Goal: Task Accomplishment & Management: Complete application form

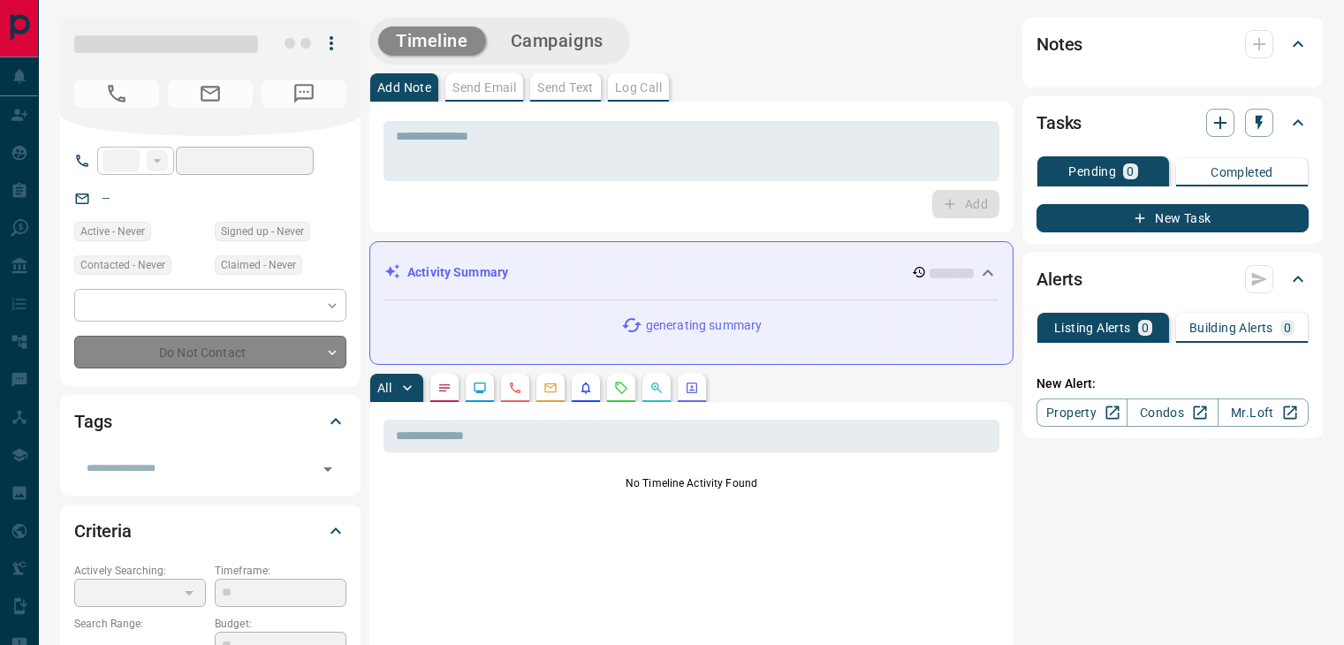
type input "**"
type input "**********"
type input "*"
type input "*********"
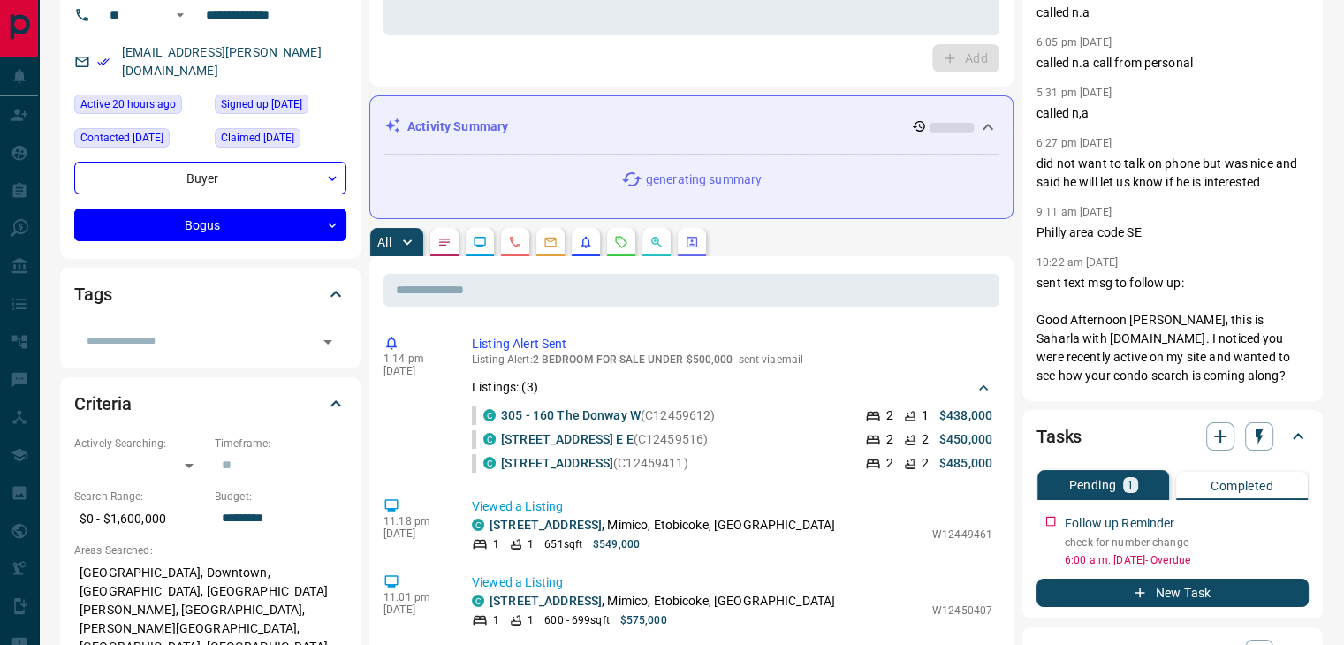
scroll to position [177, 0]
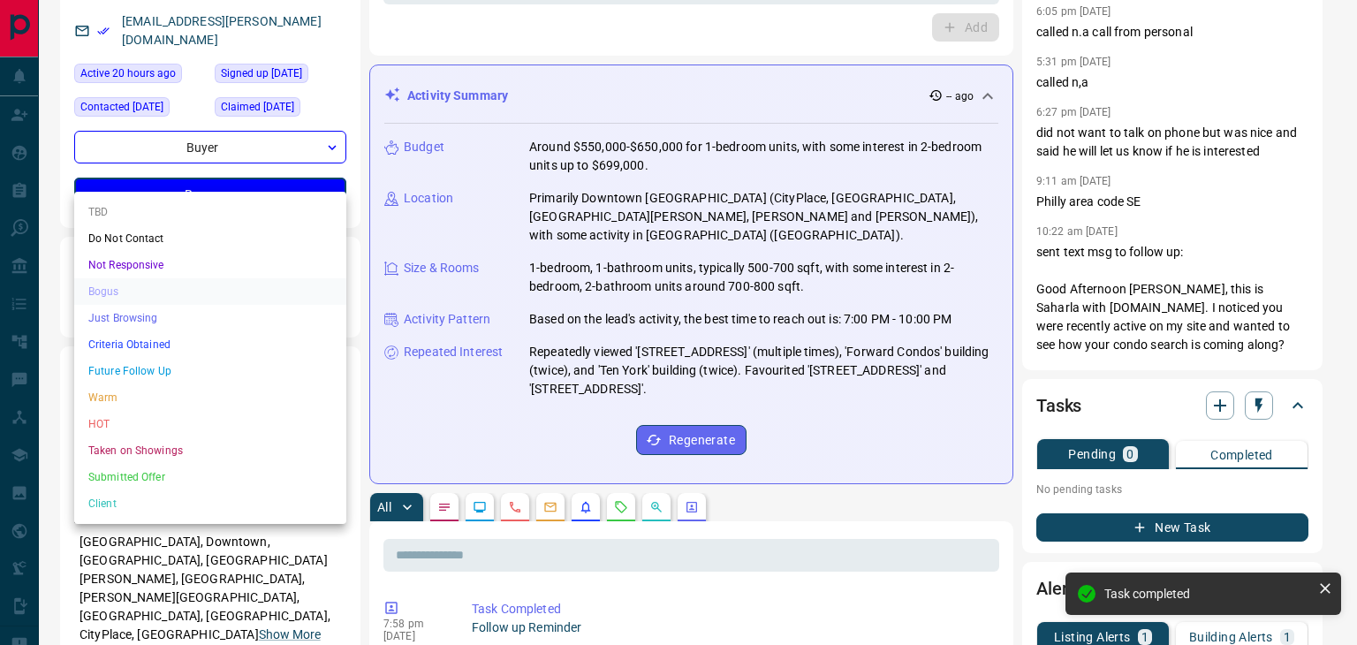
click at [219, 329] on li "Just Browsing" at bounding box center [210, 318] width 272 height 27
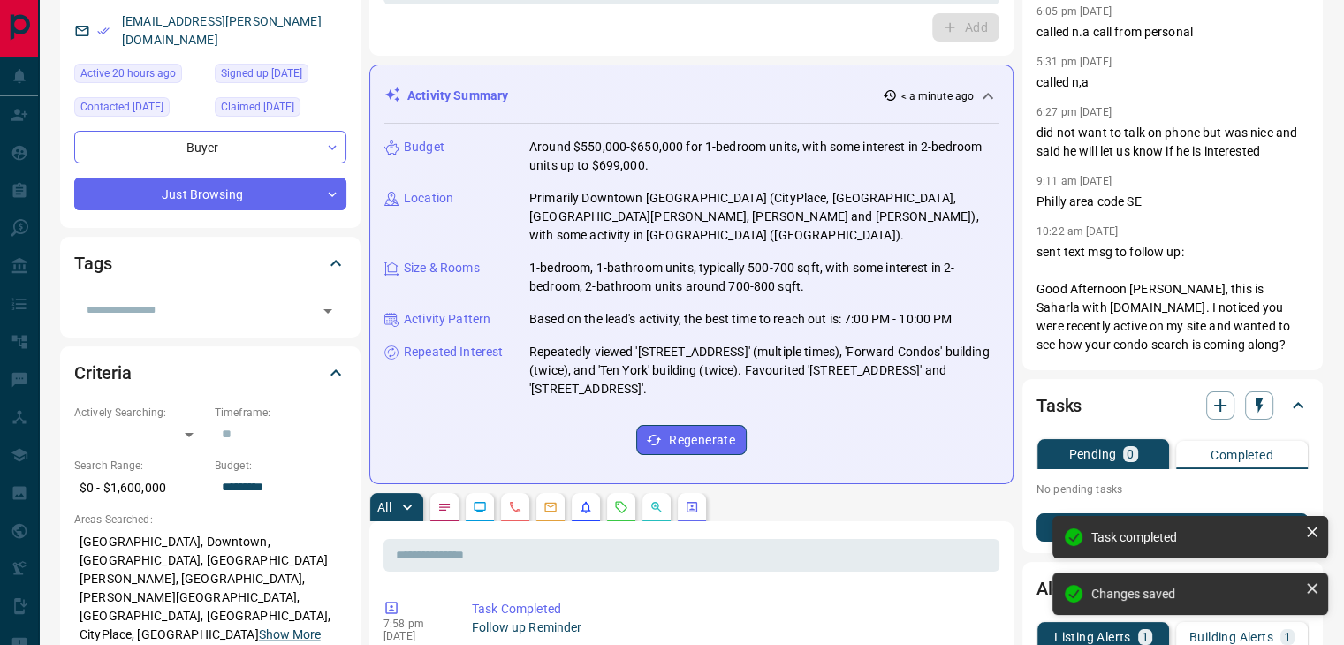
type input "**********"
type input "*"
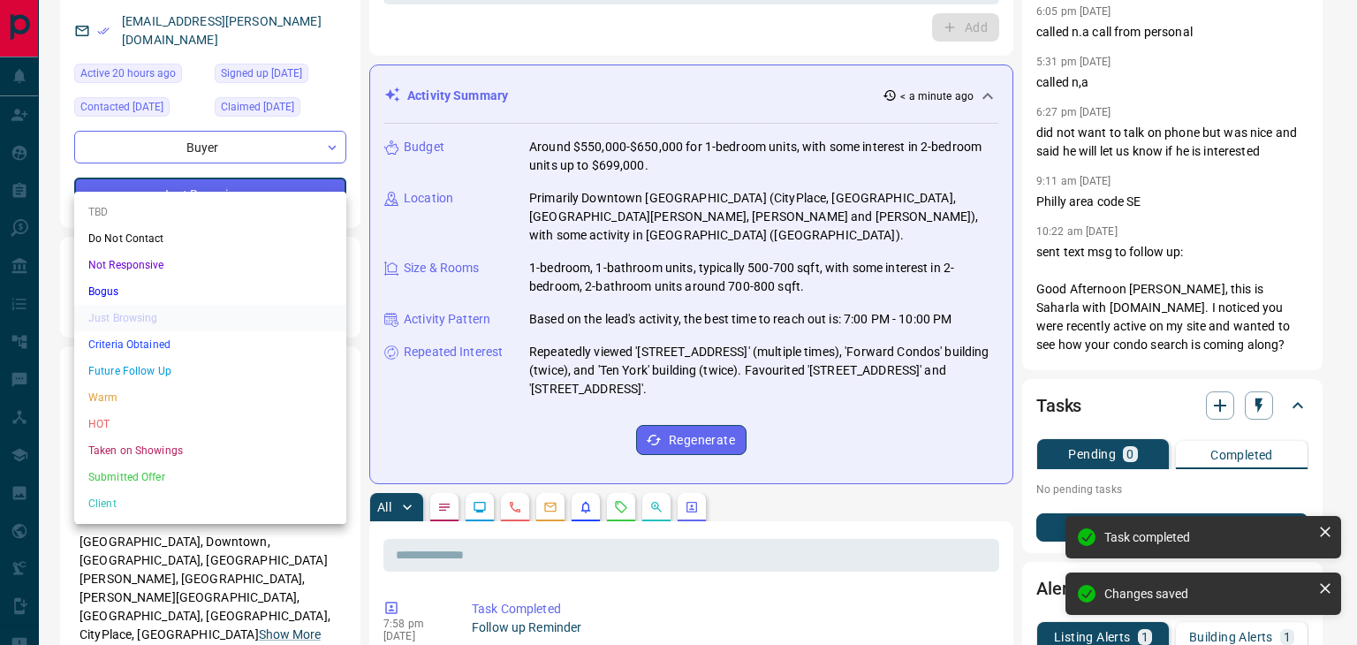
click at [146, 285] on li "Bogus" at bounding box center [210, 291] width 272 height 27
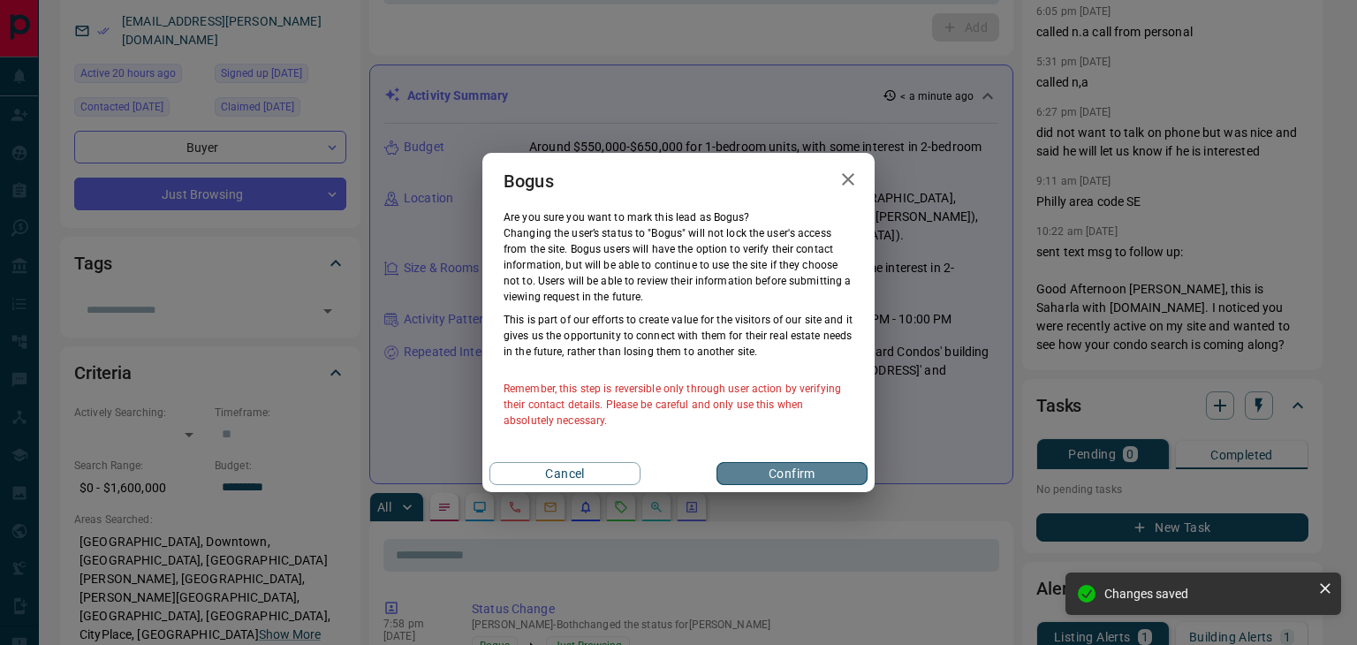
click at [815, 469] on button "Confirm" at bounding box center [792, 473] width 151 height 23
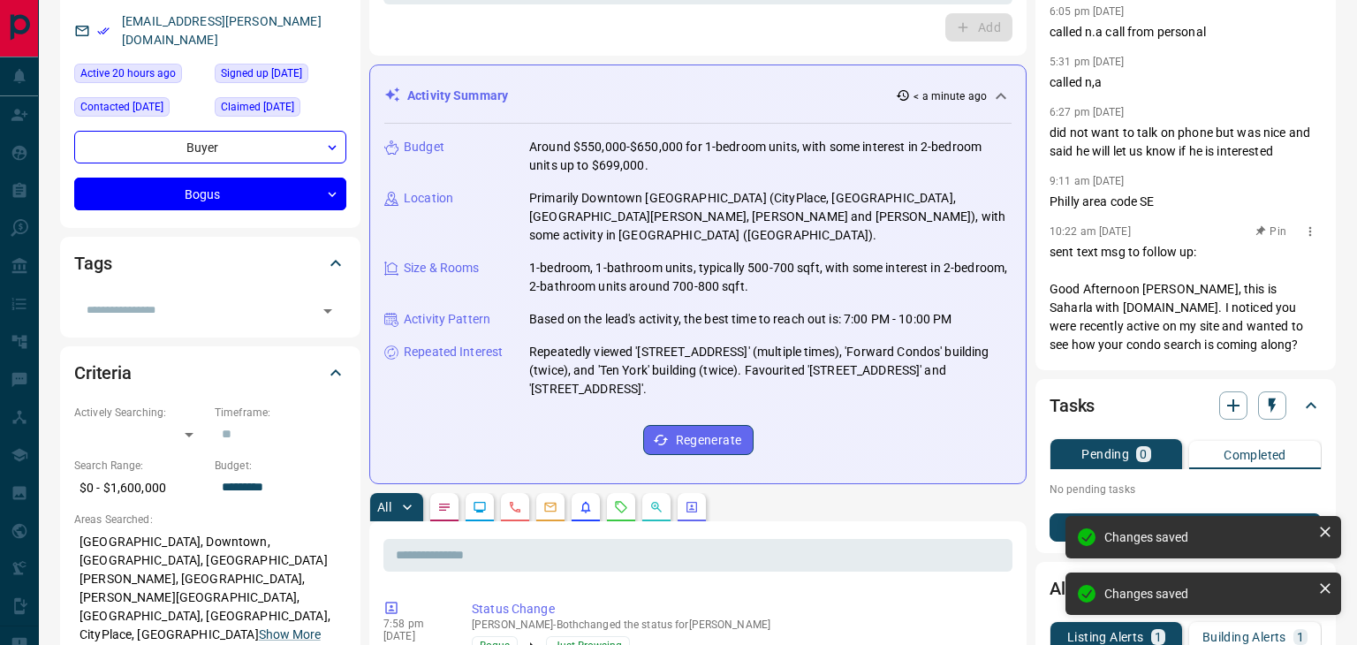
type input "**********"
type input "*"
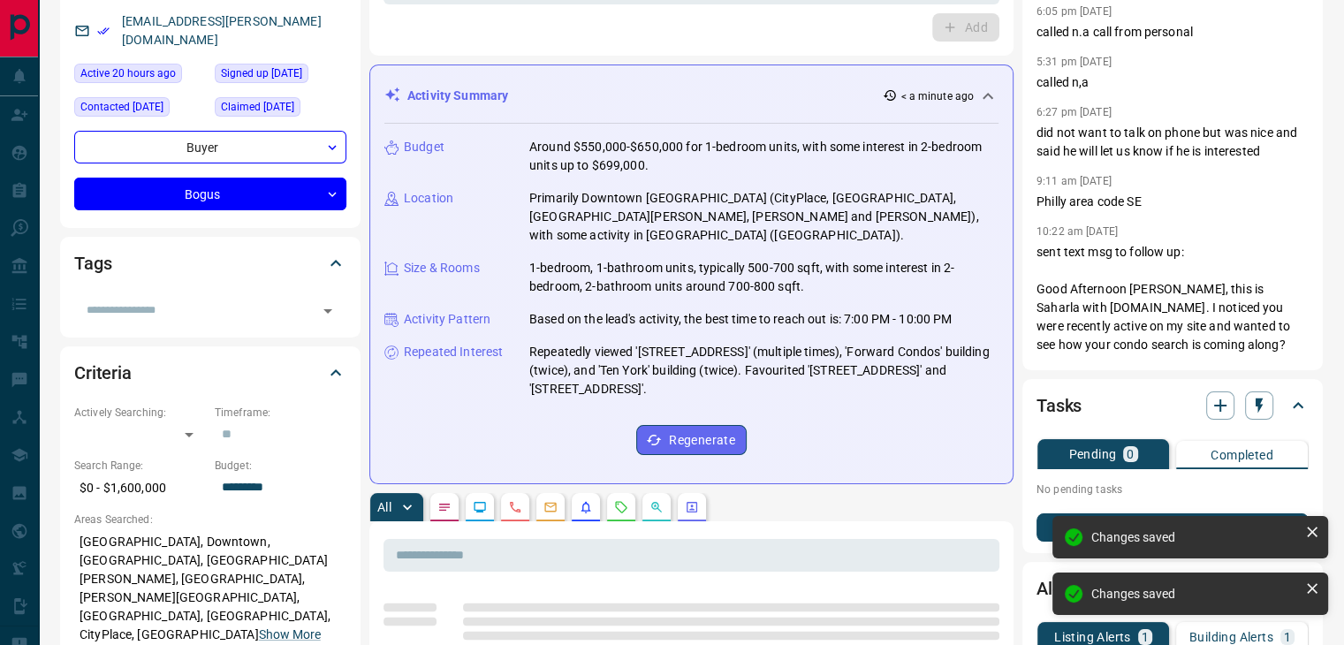
scroll to position [64, 0]
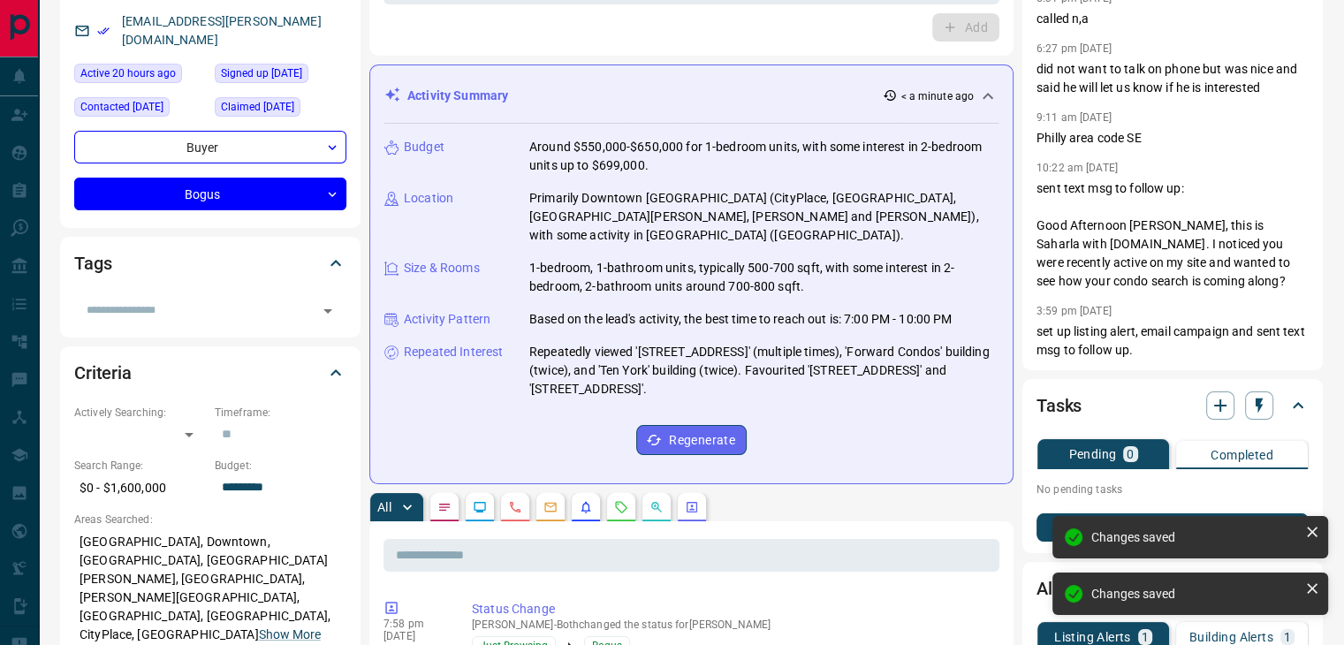
click at [1043, 527] on button "New Task" at bounding box center [1172, 527] width 272 height 28
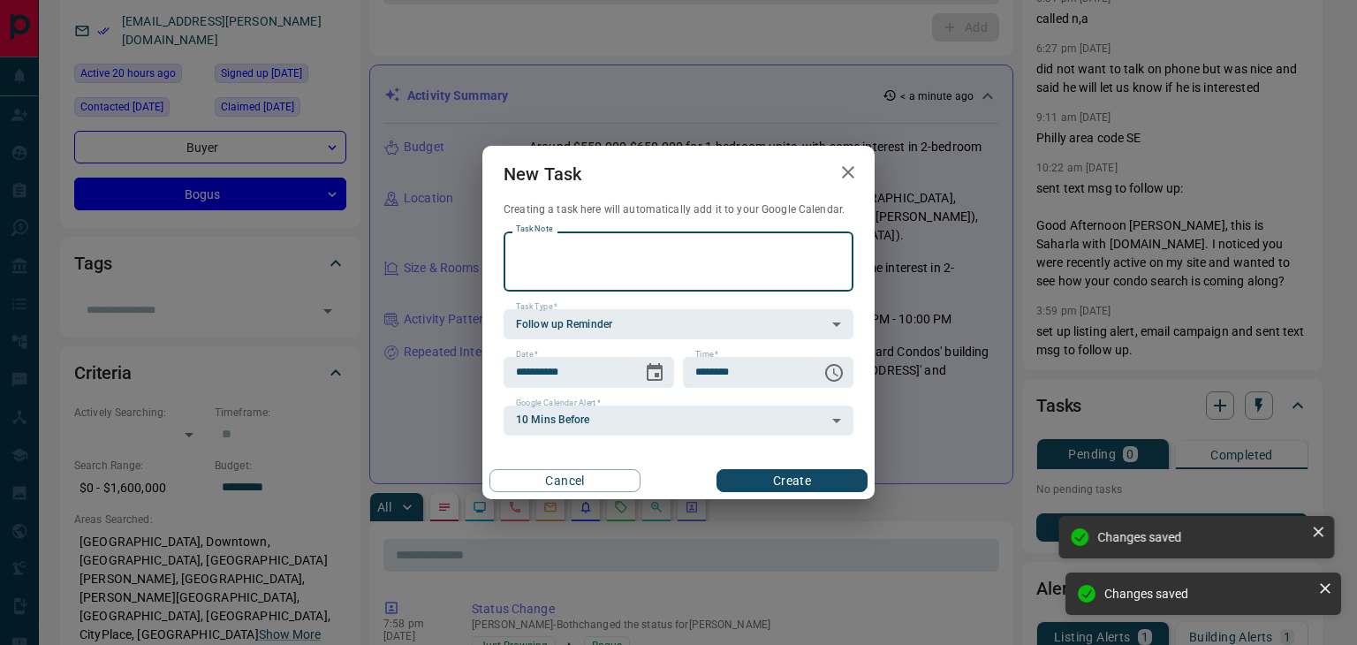
type textarea "*"
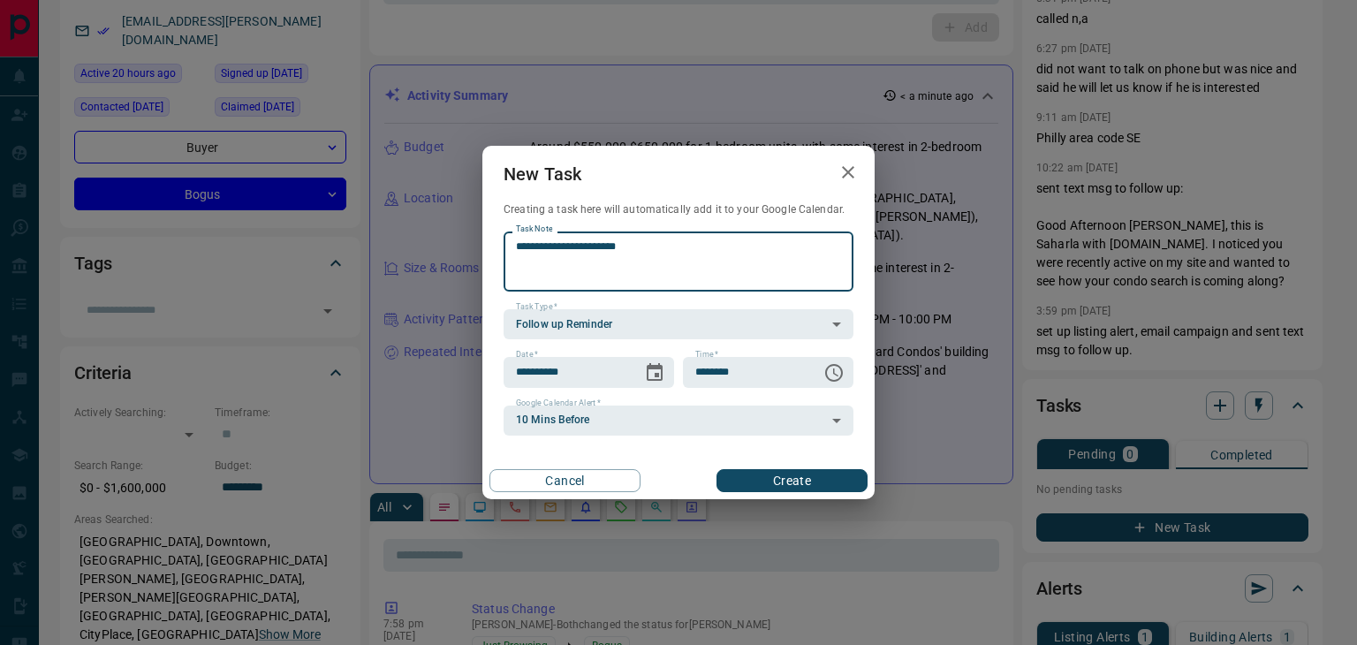
type textarea "**********"
click at [797, 487] on button "Create" at bounding box center [792, 480] width 151 height 23
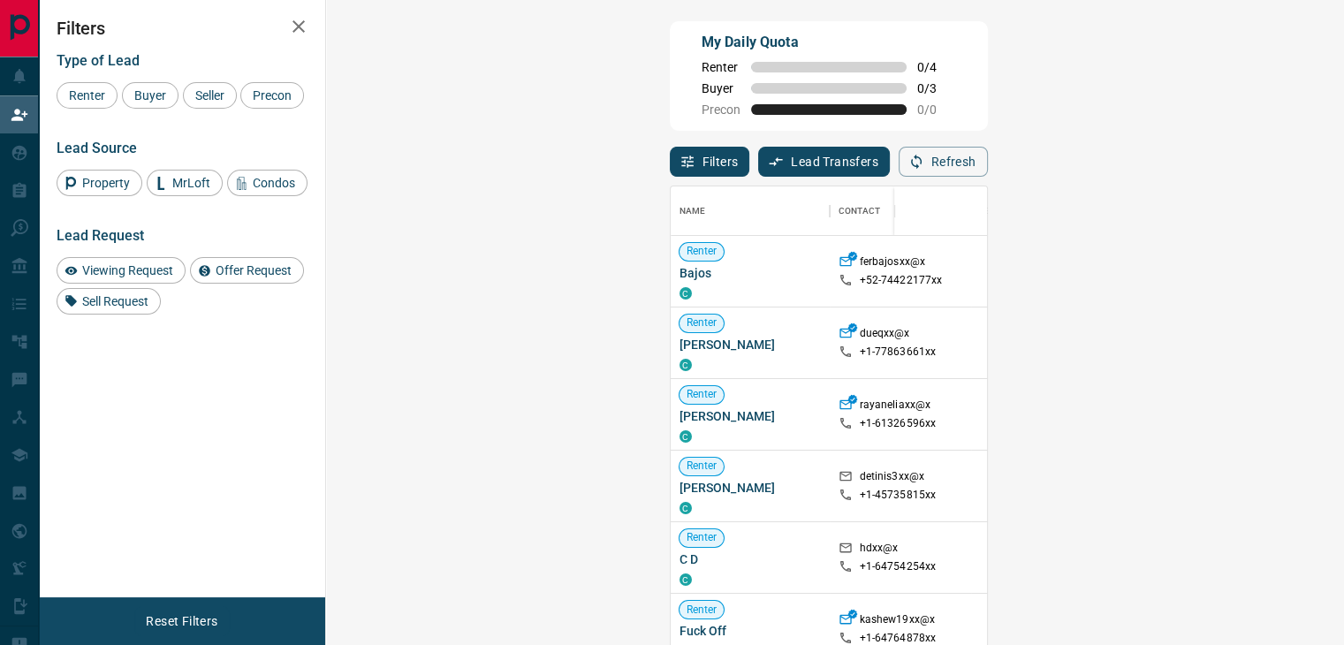
scroll to position [474, 966]
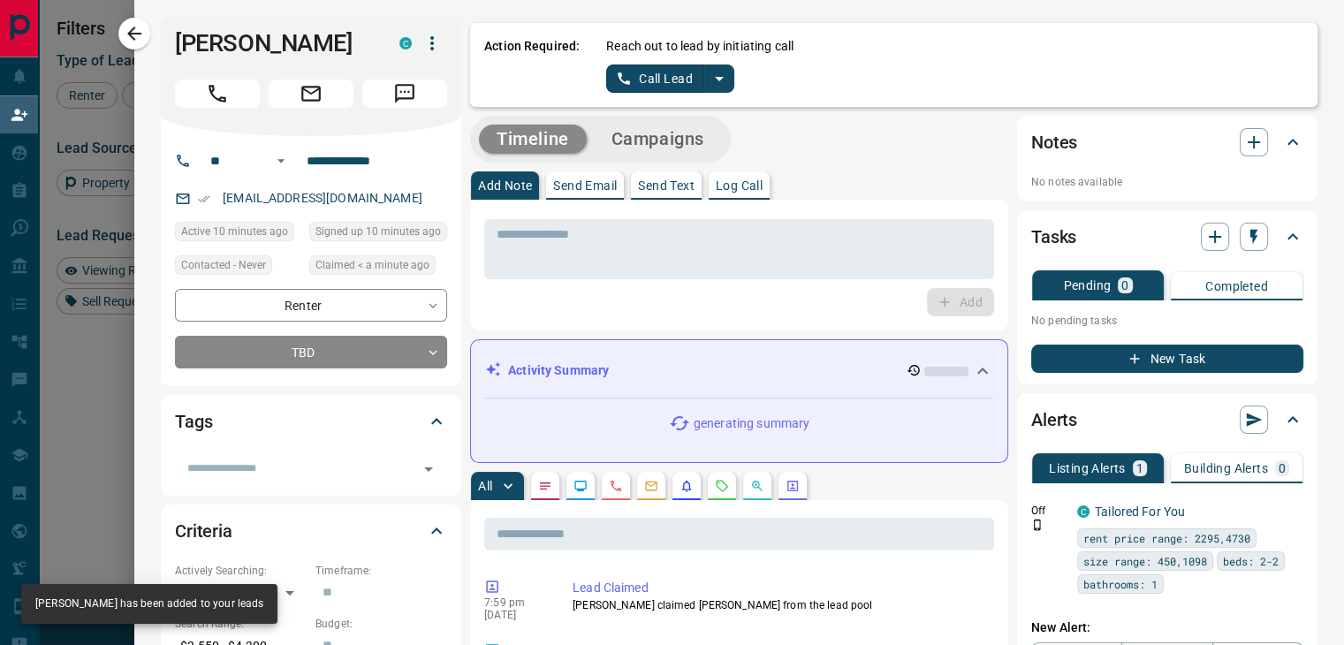
click at [716, 82] on icon "split button" at bounding box center [719, 78] width 21 height 21
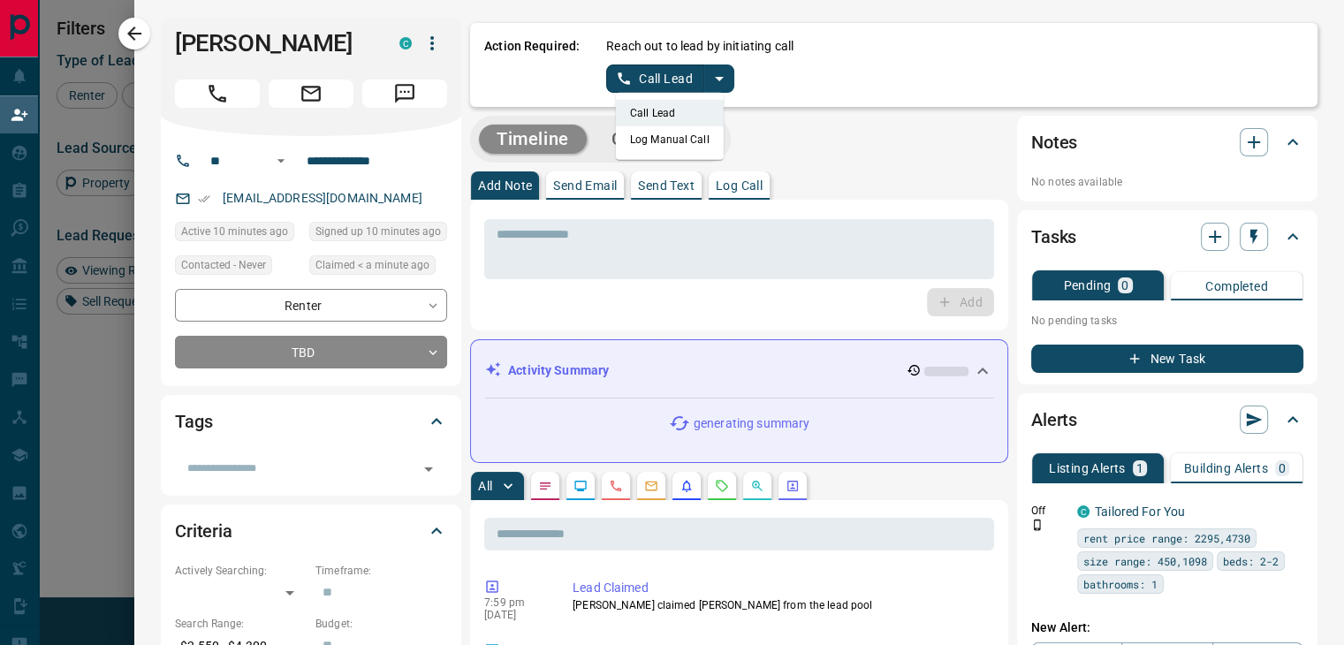
click at [678, 139] on li "Log Manual Call" at bounding box center [670, 139] width 108 height 27
click at [648, 66] on button "Log Manual Call" at bounding box center [664, 79] width 117 height 28
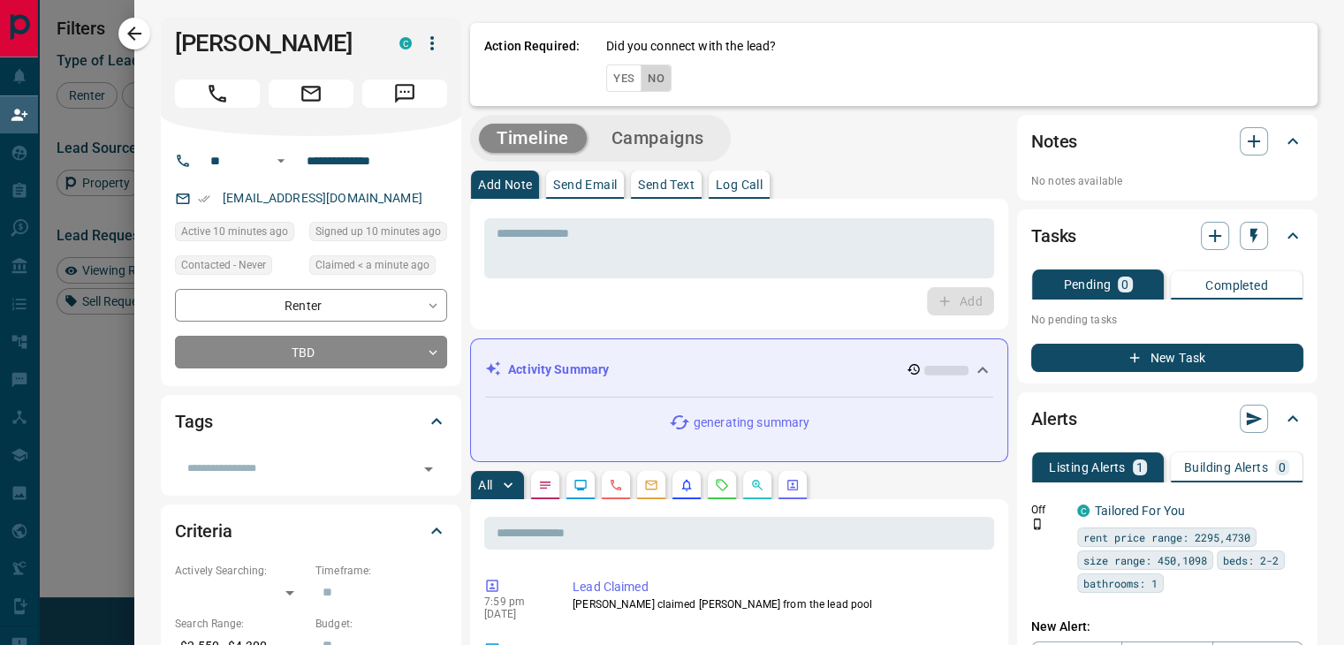
click at [641, 86] on button "No" at bounding box center [656, 78] width 31 height 27
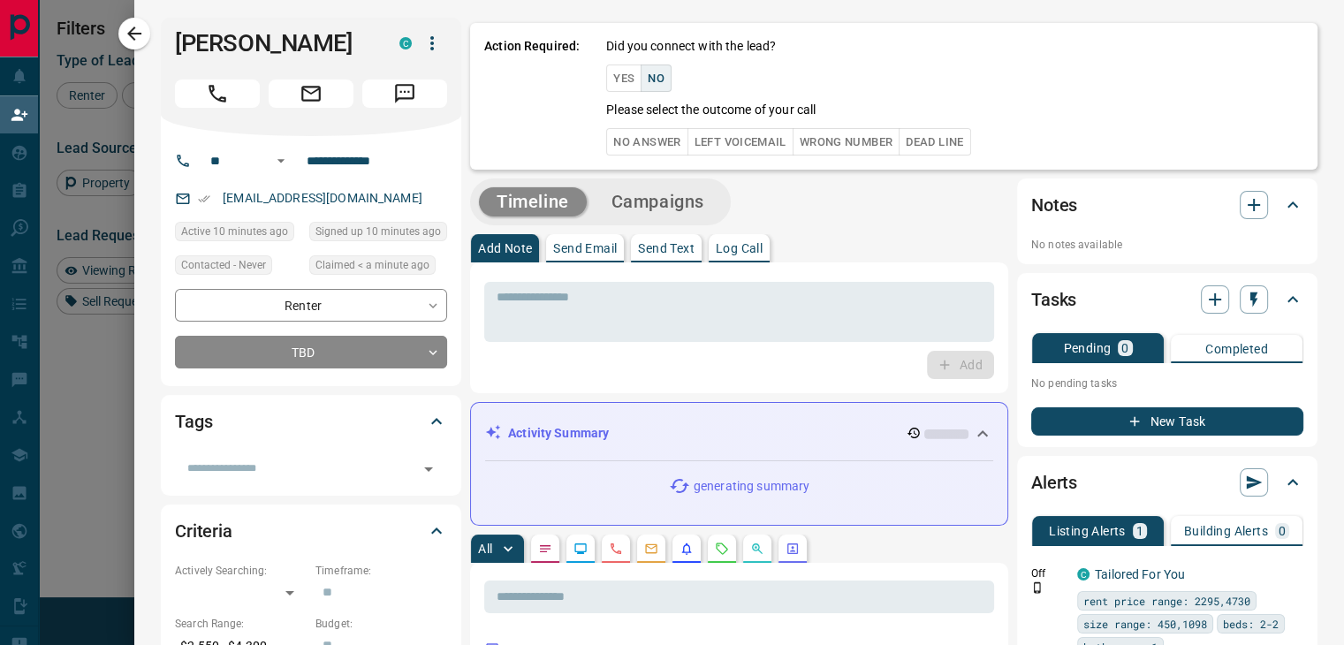
click at [615, 146] on button "No Answer" at bounding box center [646, 141] width 81 height 27
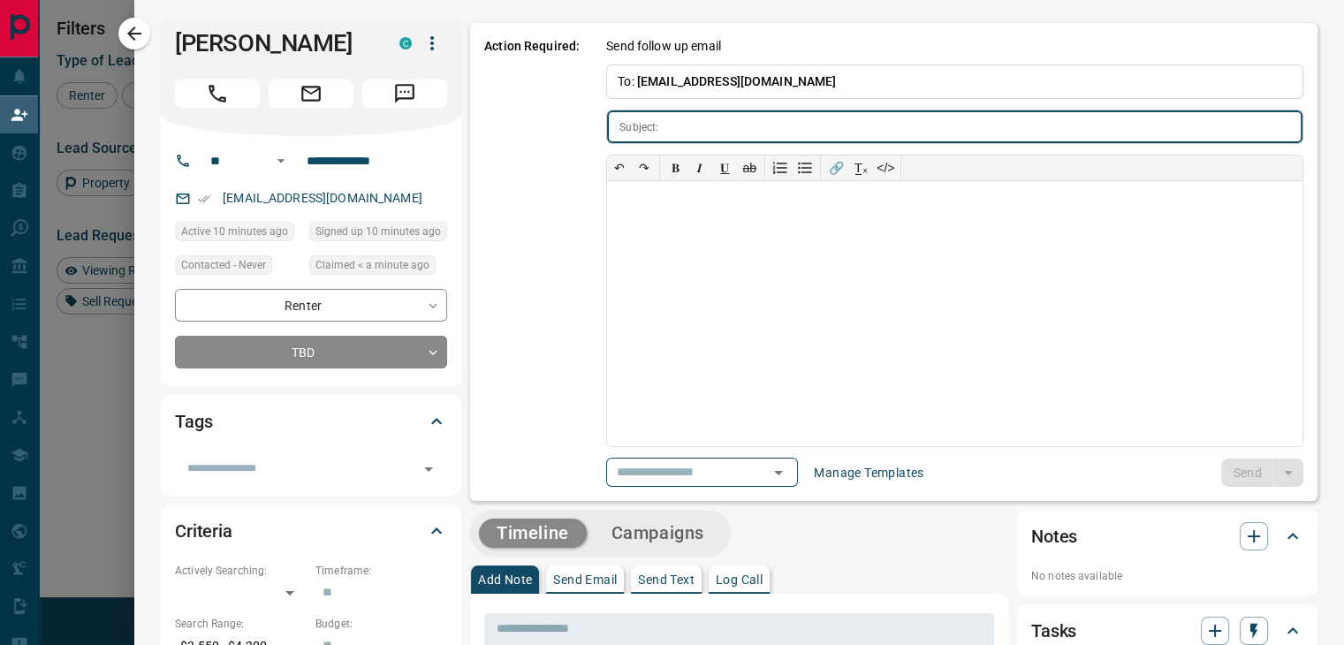
type input "**********"
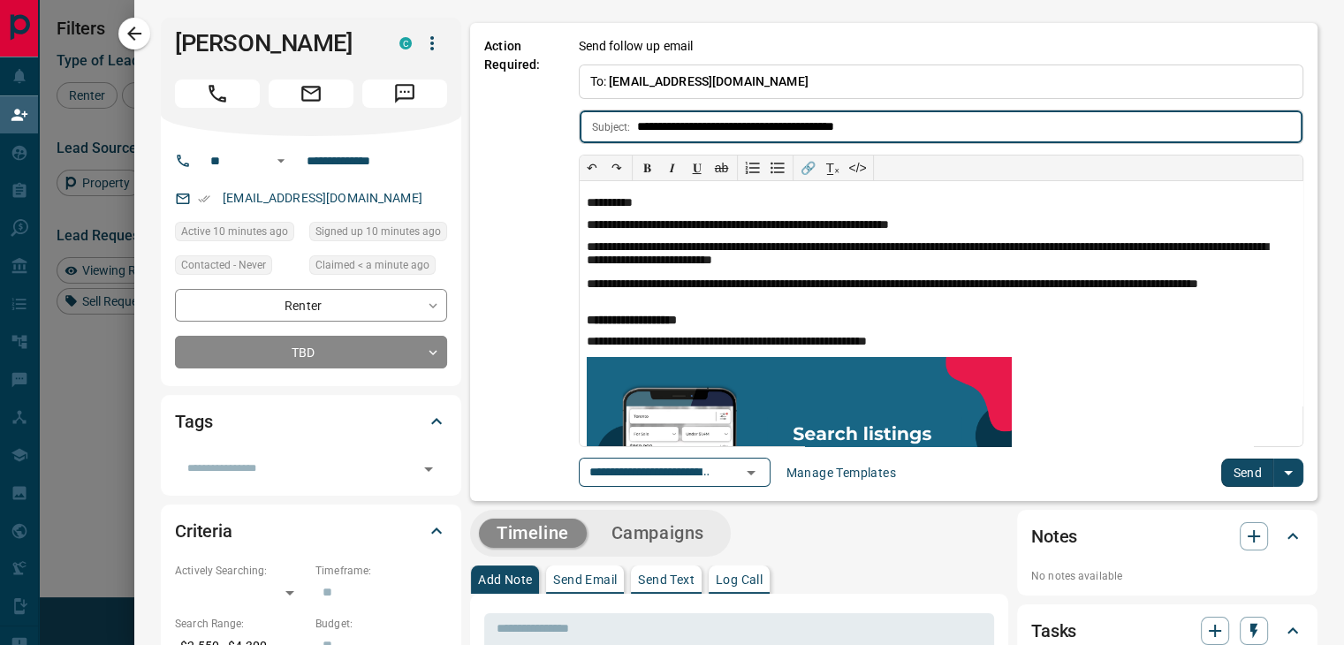
click at [1235, 467] on button "Send" at bounding box center [1247, 473] width 52 height 28
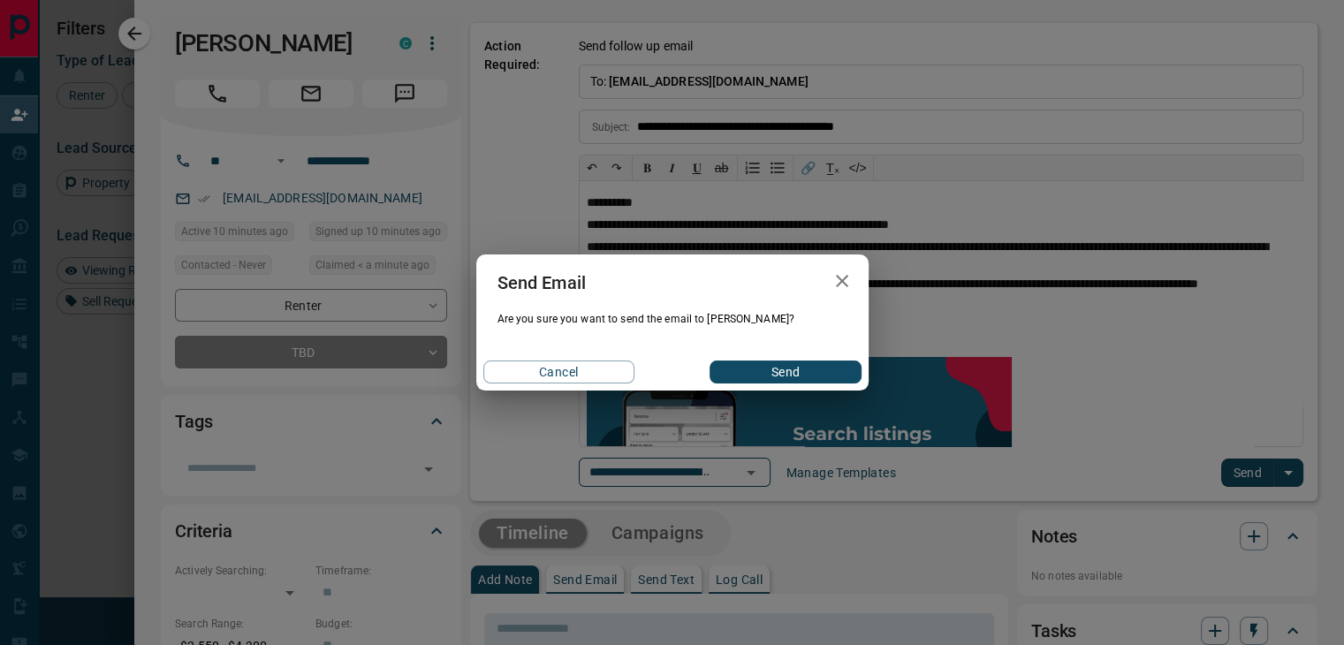
click at [776, 366] on button "Send" at bounding box center [785, 371] width 151 height 23
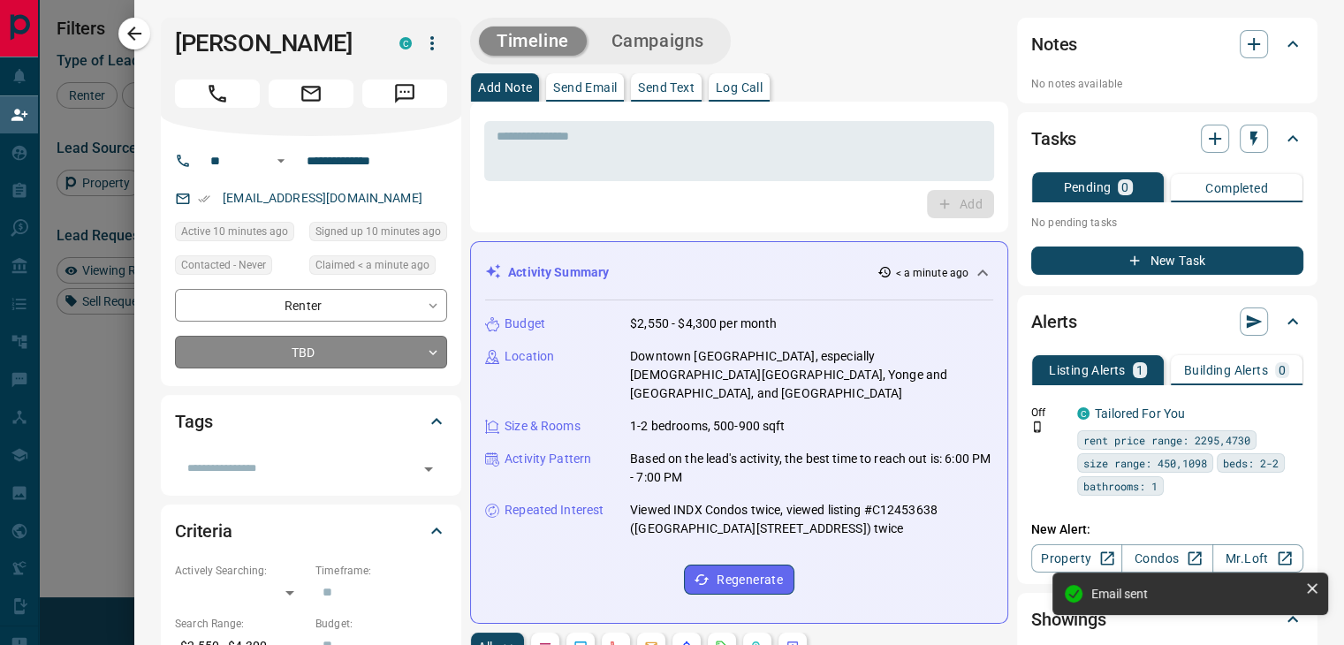
click at [254, 353] on body "Lead Transfers Claim Leads My Leads Tasks Opportunities Deals Campaigns Automat…" at bounding box center [672, 275] width 1344 height 551
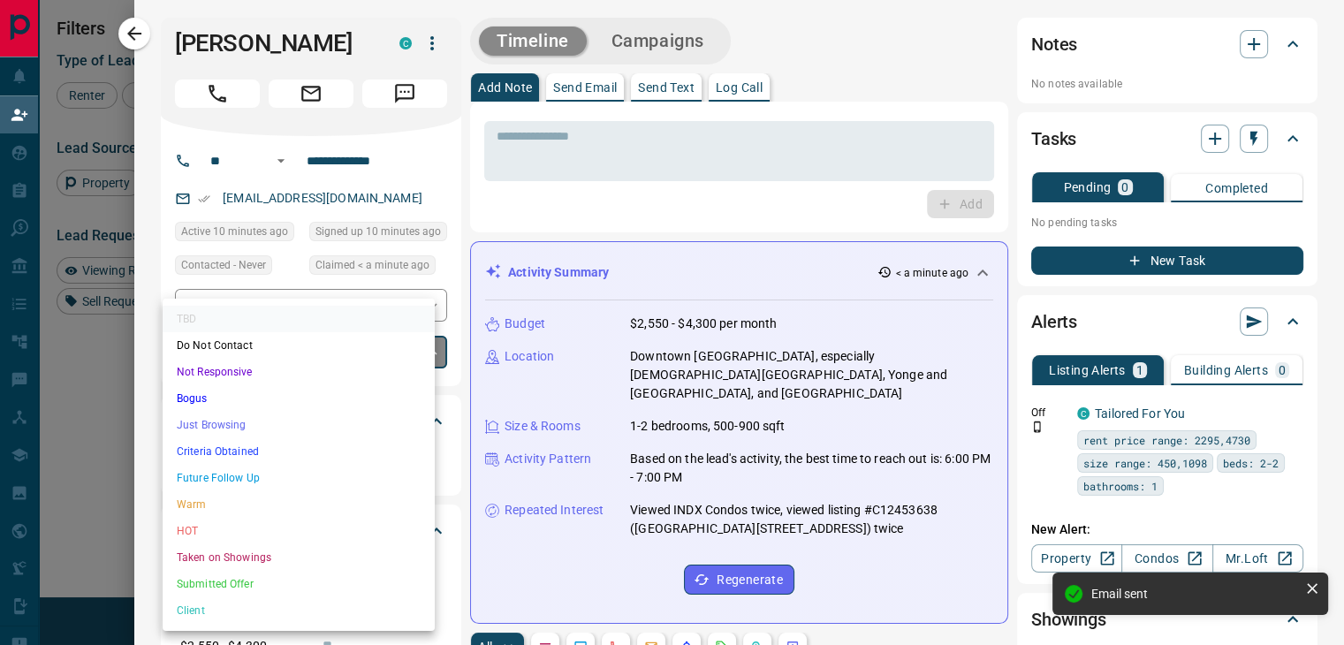
click at [258, 482] on li "Future Follow Up" at bounding box center [299, 478] width 272 height 27
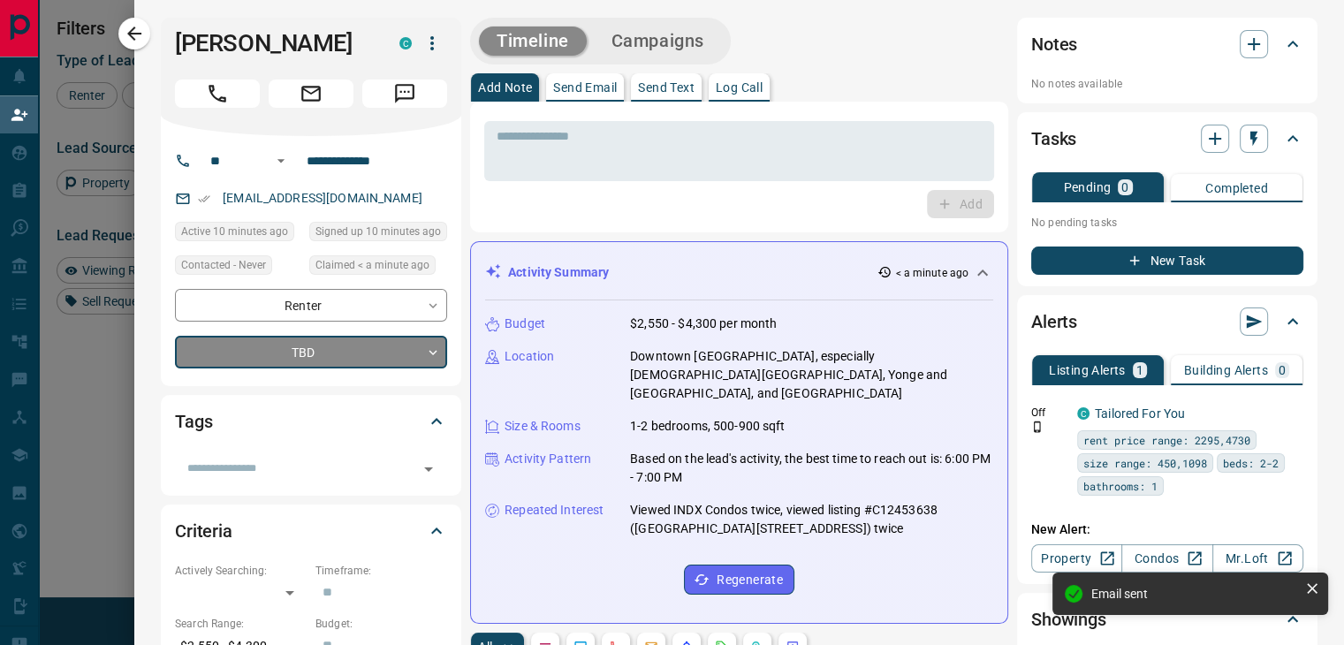
type input "*"
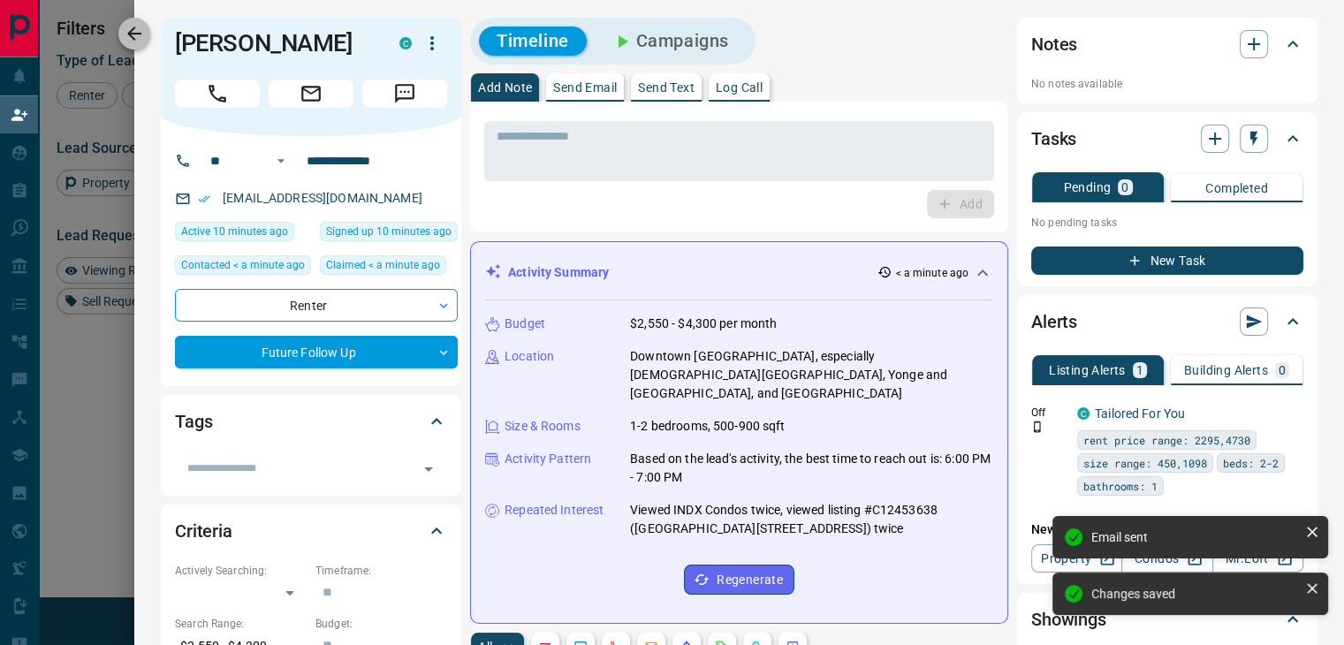
click at [132, 33] on icon "button" at bounding box center [134, 34] width 14 height 14
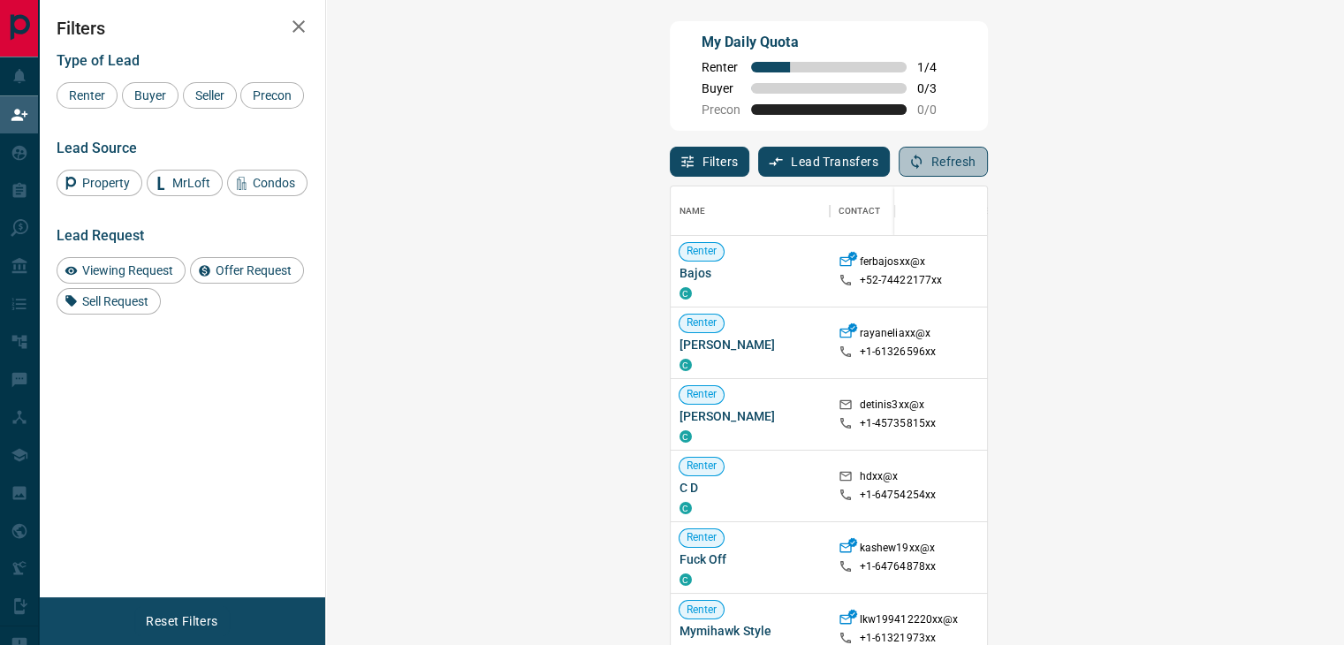
click at [988, 160] on button "Refresh" at bounding box center [943, 162] width 89 height 30
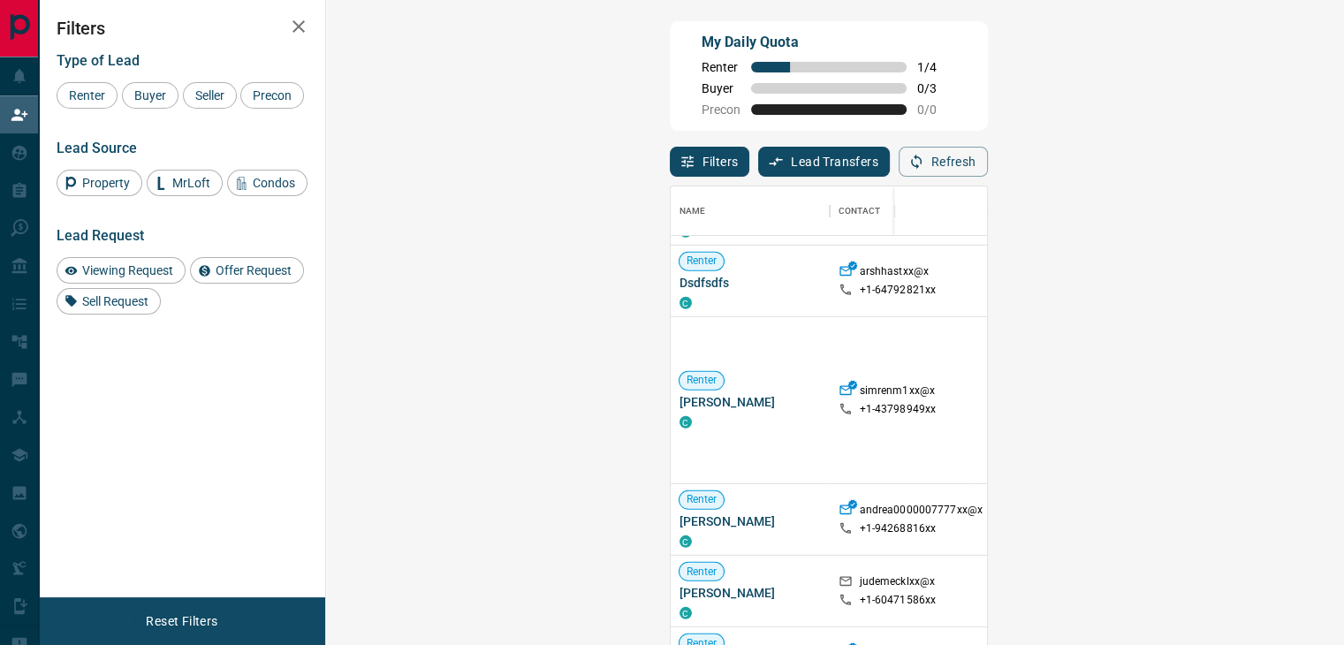
scroll to position [707, 0]
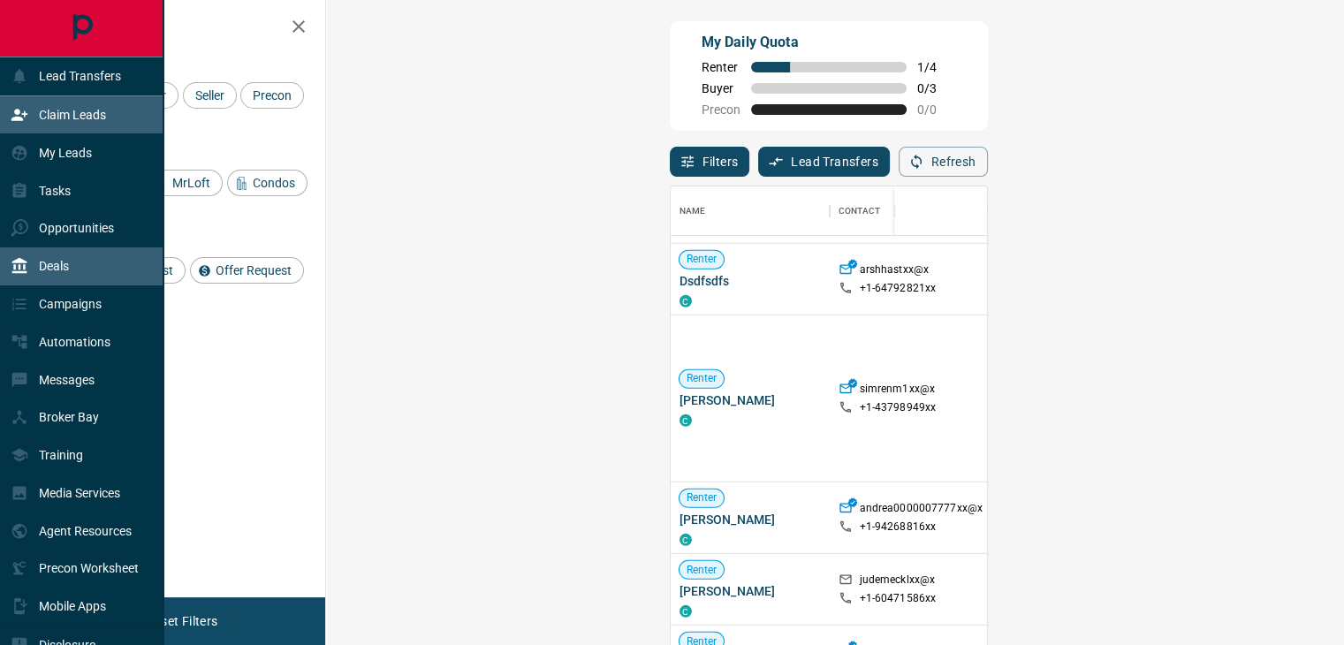
click at [74, 273] on div "Deals" at bounding box center [81, 266] width 163 height 38
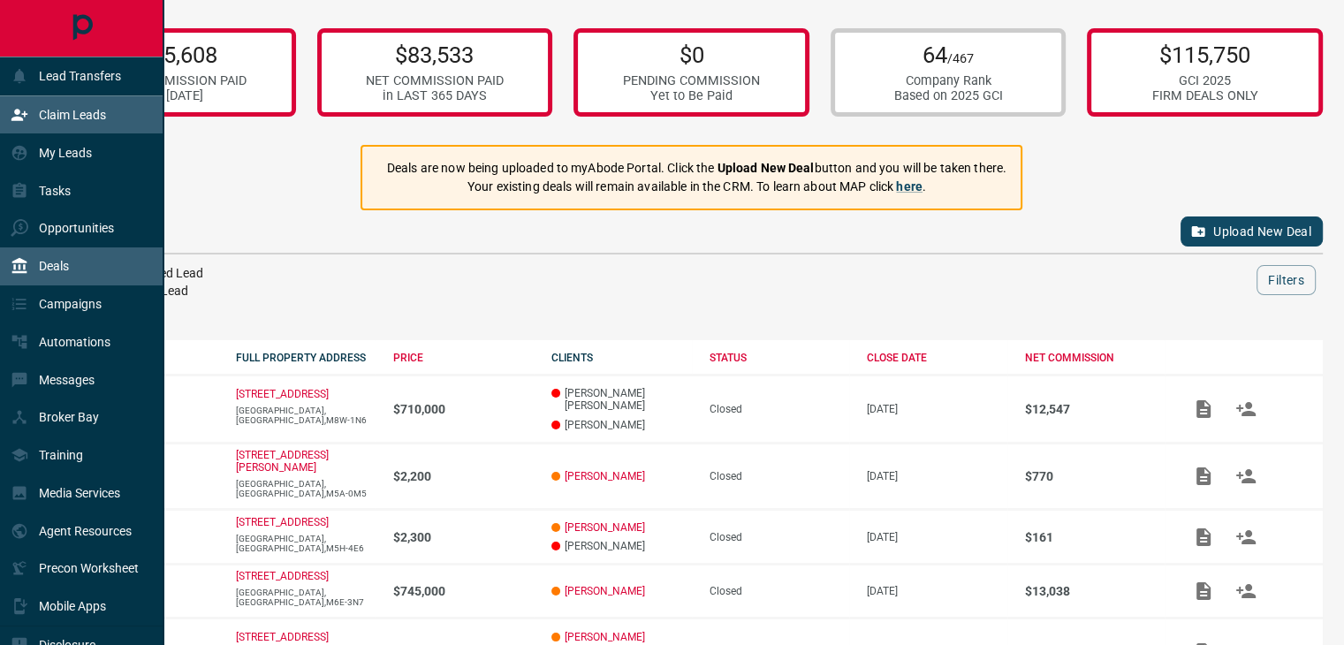
click at [35, 113] on div "Claim Leads" at bounding box center [58, 115] width 95 height 29
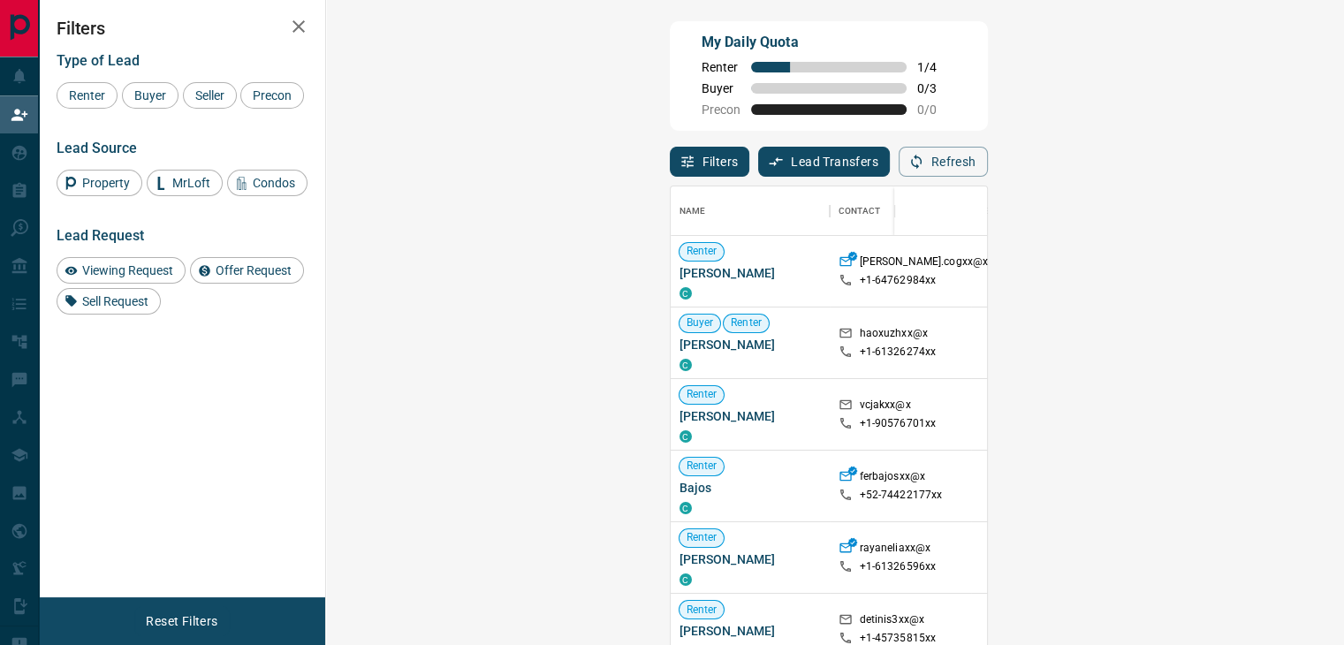
scroll to position [474, 966]
click at [924, 169] on icon "button" at bounding box center [916, 162] width 16 height 16
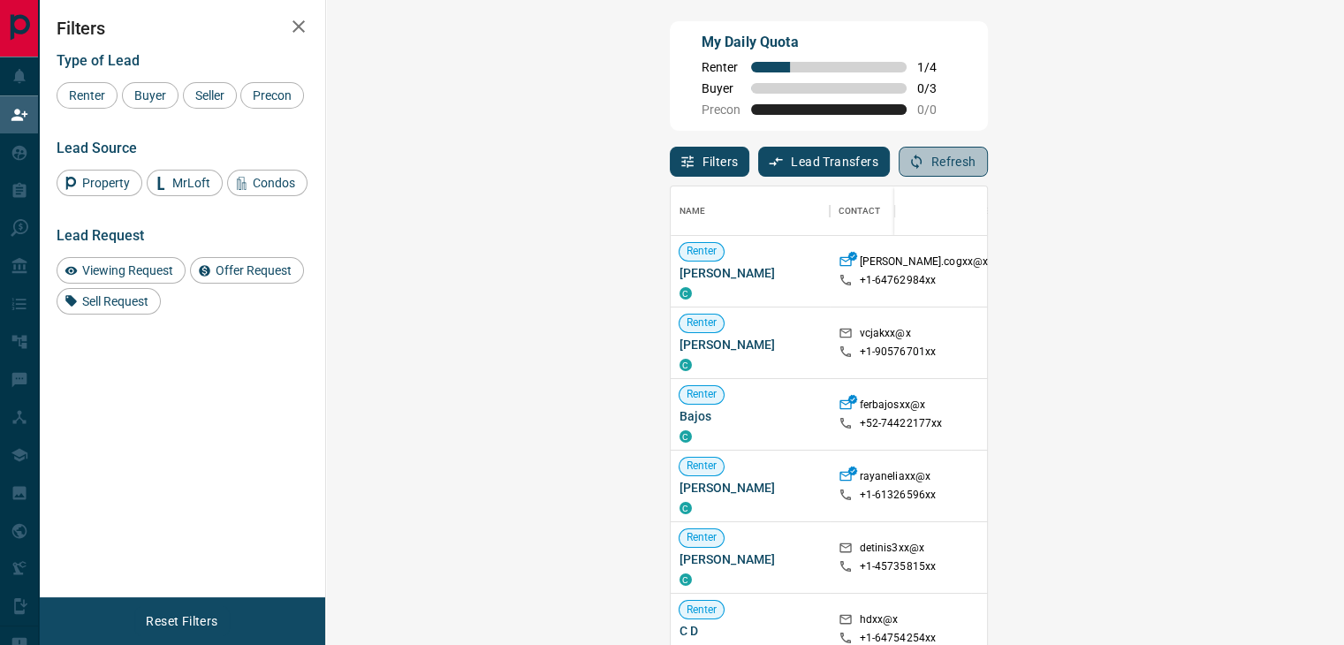
click at [988, 156] on button "Refresh" at bounding box center [943, 162] width 89 height 30
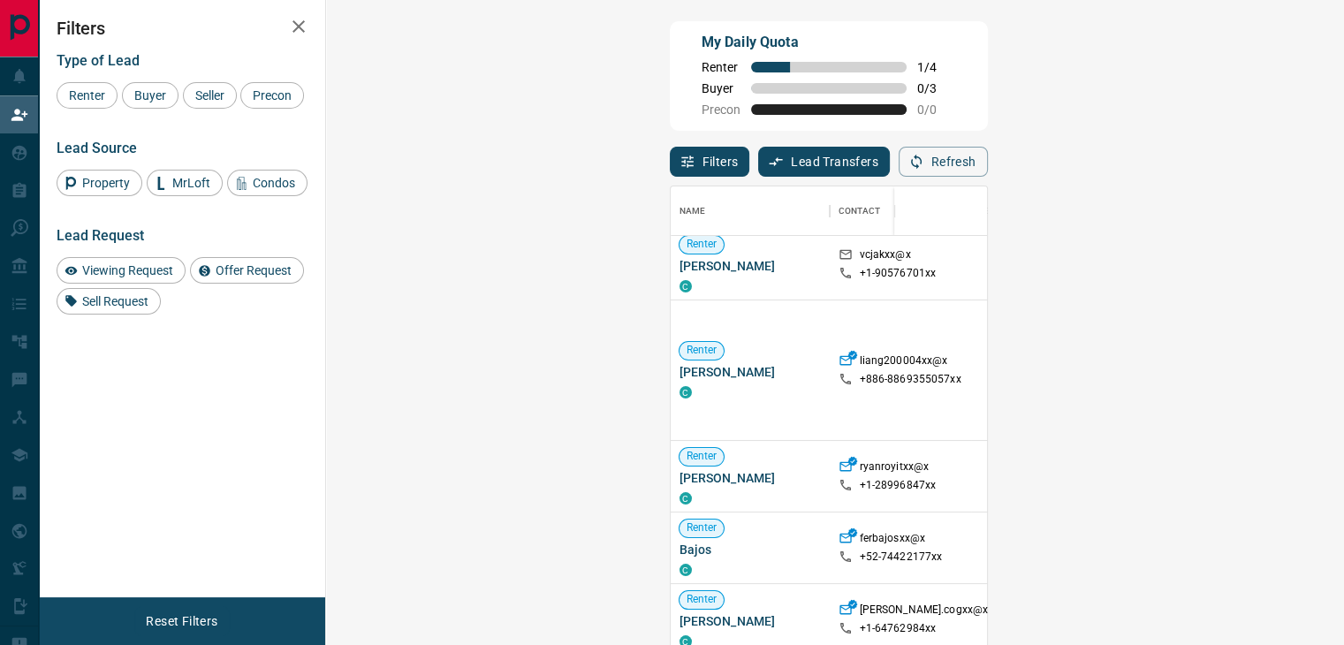
scroll to position [353, 0]
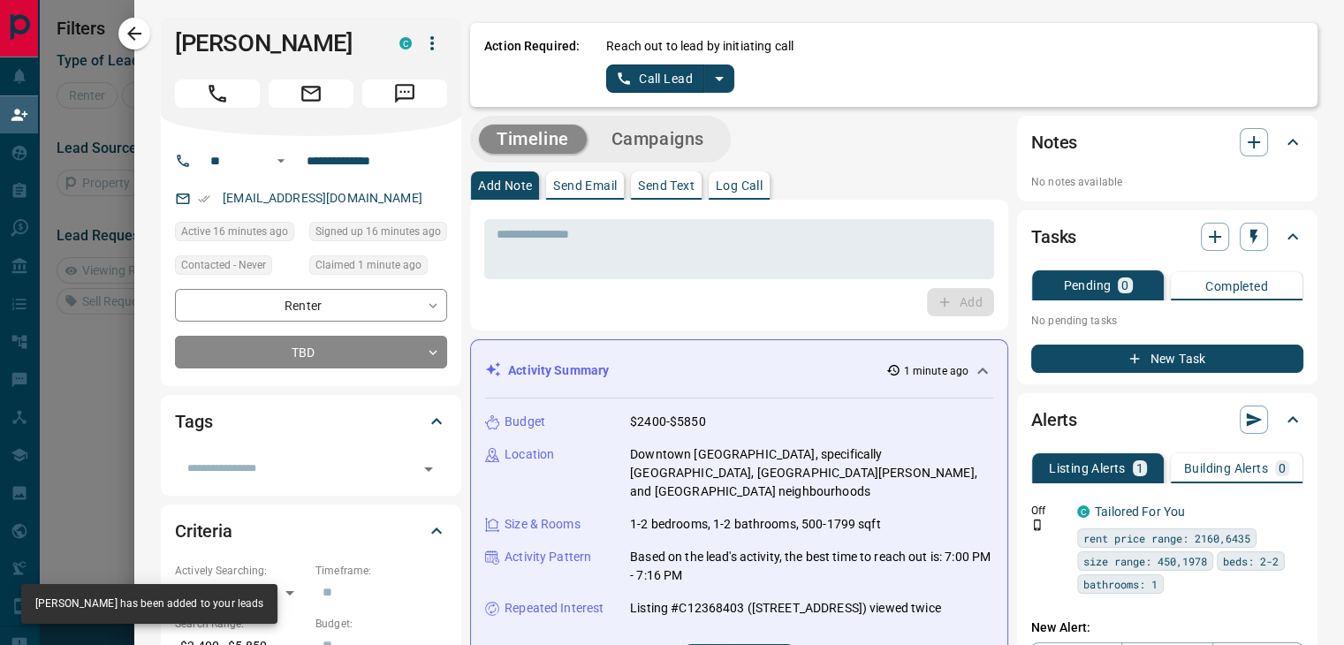
scroll to position [106, 966]
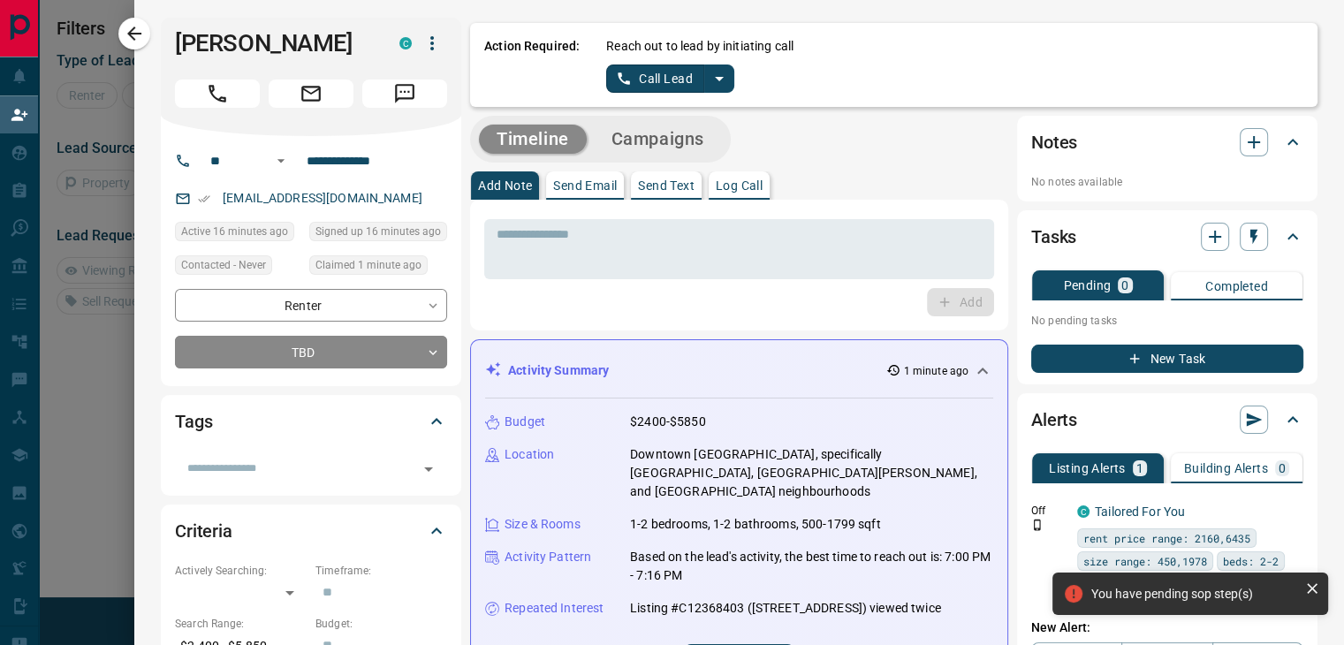
click at [709, 73] on icon "split button" at bounding box center [719, 78] width 21 height 21
click at [676, 136] on li "Log Manual Call" at bounding box center [670, 139] width 108 height 27
click at [658, 74] on button "Log Manual Call" at bounding box center [664, 79] width 117 height 28
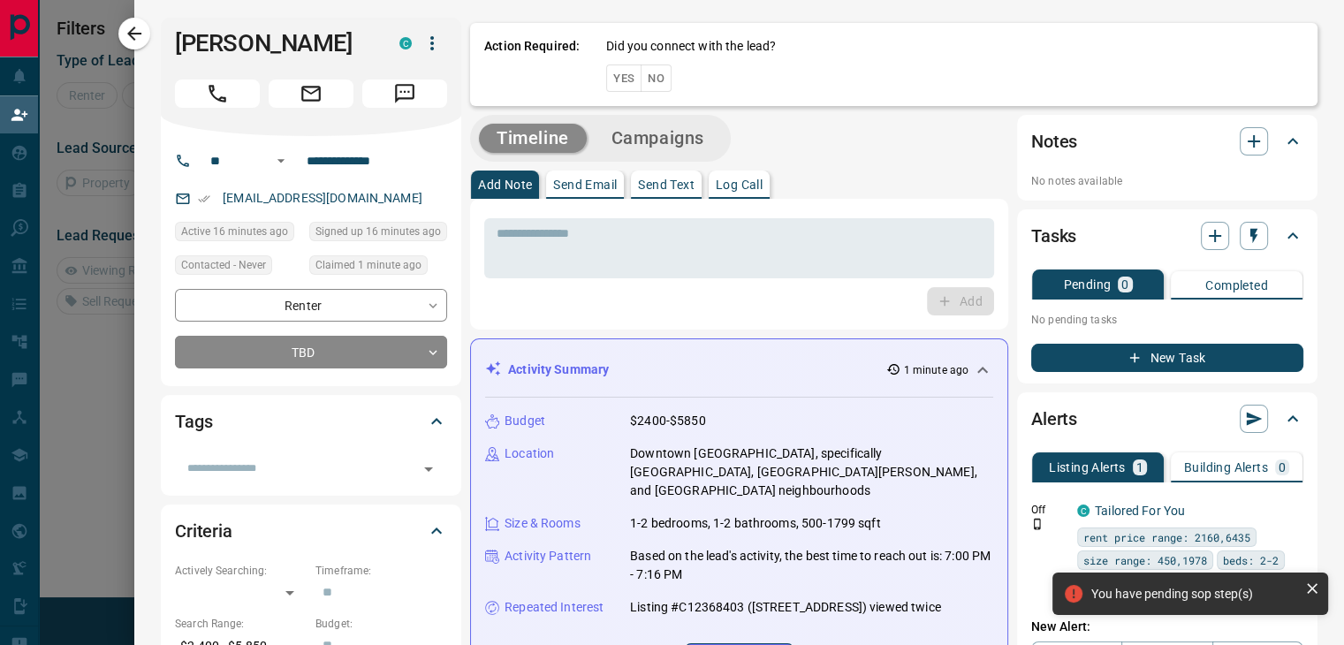
click at [648, 79] on button "No" at bounding box center [656, 78] width 31 height 27
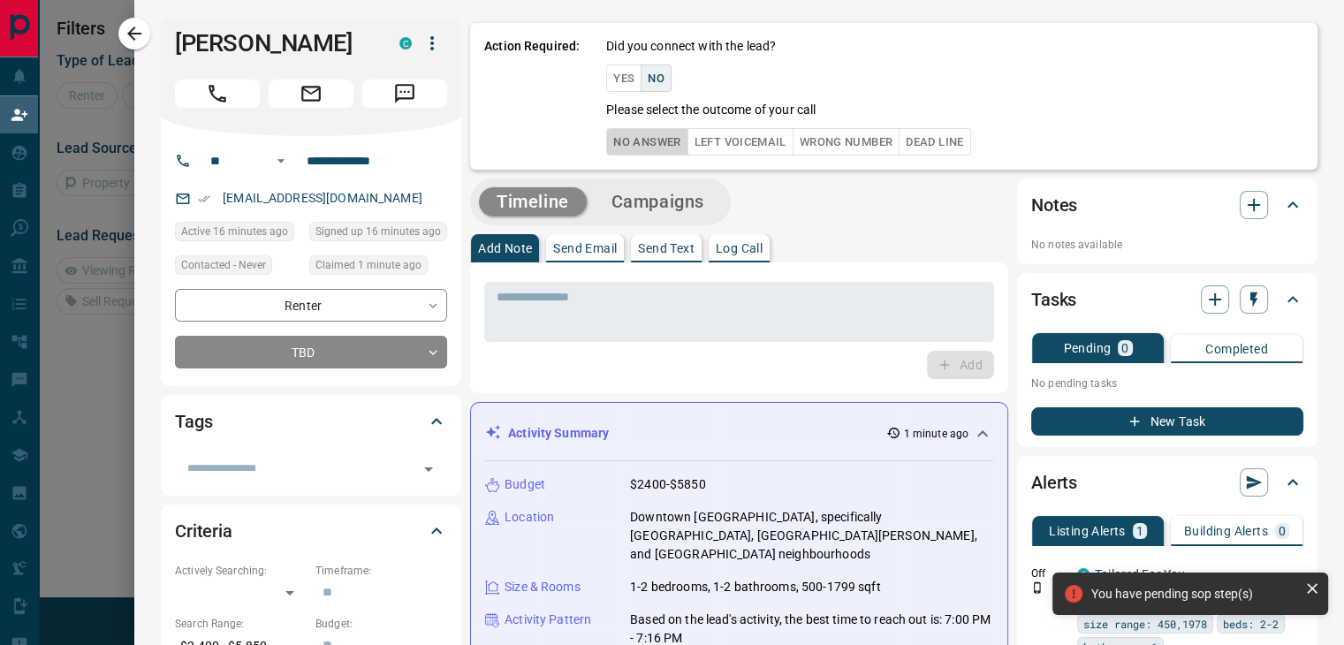
click at [626, 140] on button "No Answer" at bounding box center [646, 141] width 81 height 27
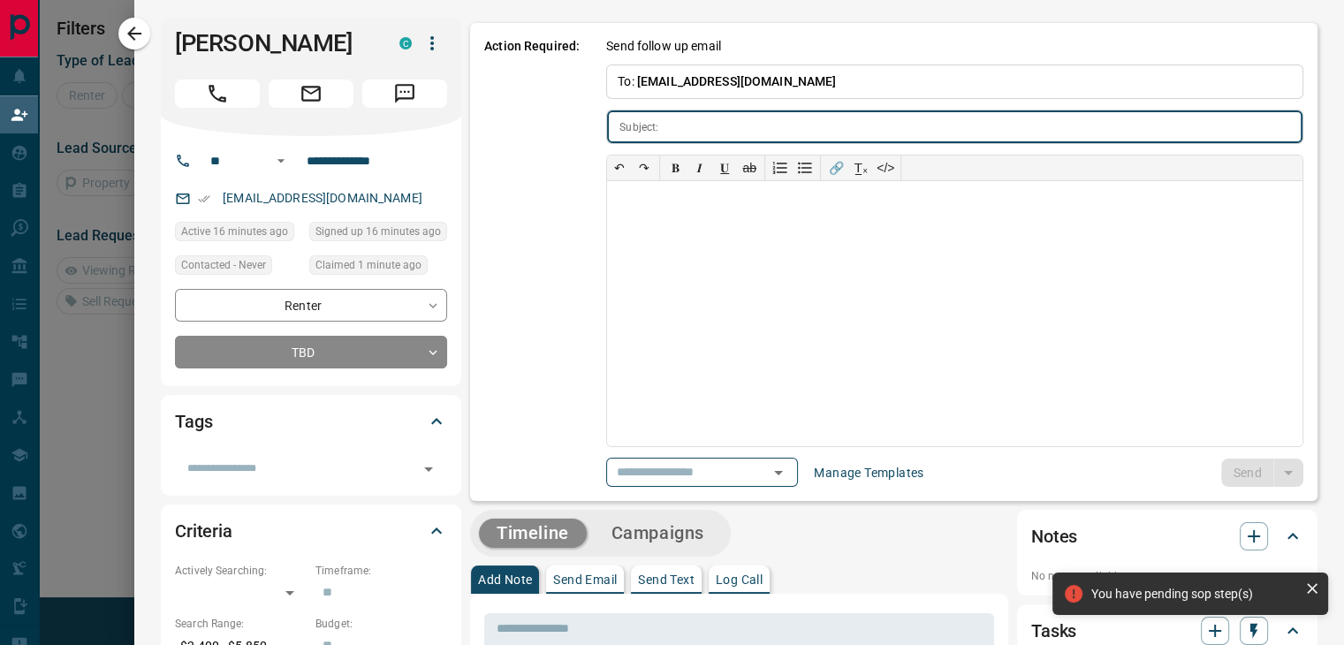
type input "**********"
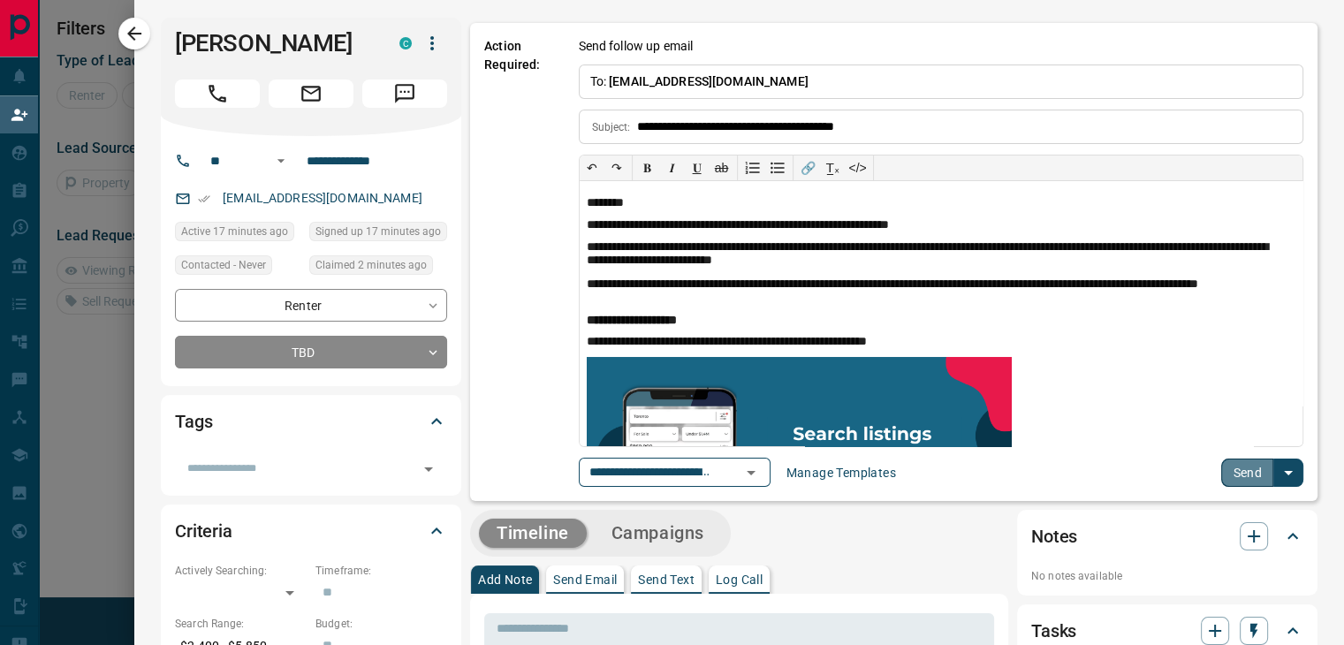
click at [1222, 466] on button "Send" at bounding box center [1247, 473] width 52 height 28
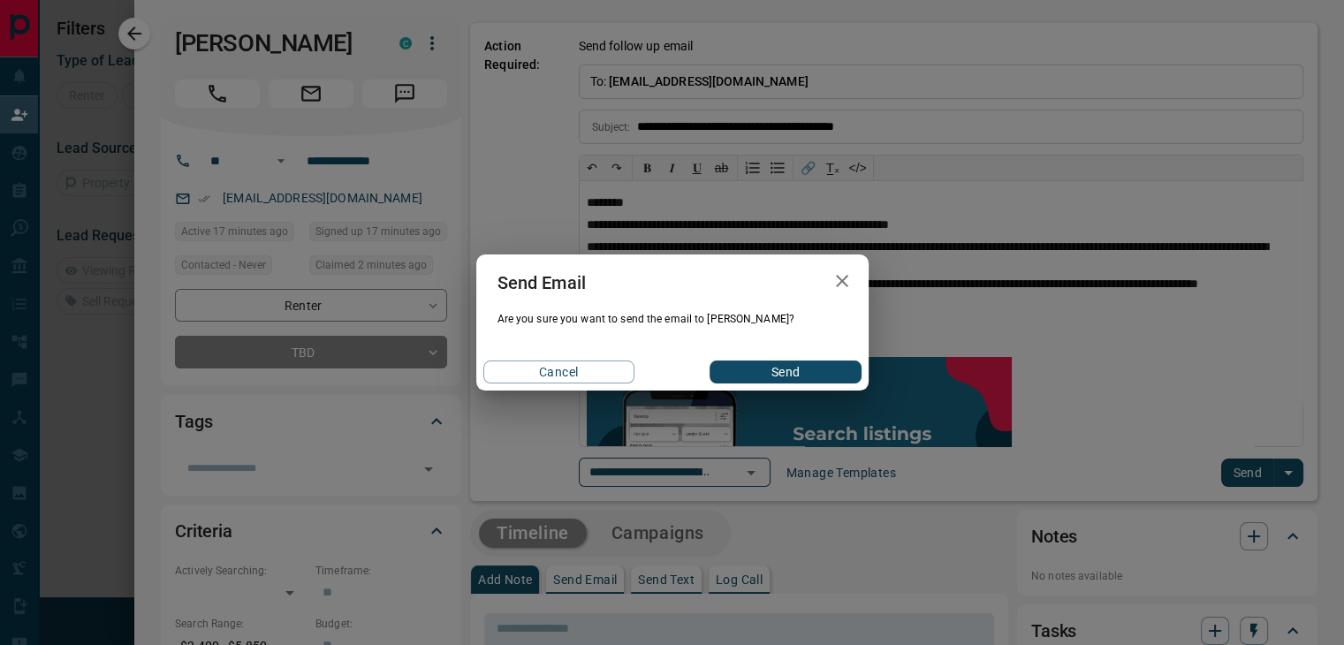
click at [827, 376] on button "Send" at bounding box center [785, 371] width 151 height 23
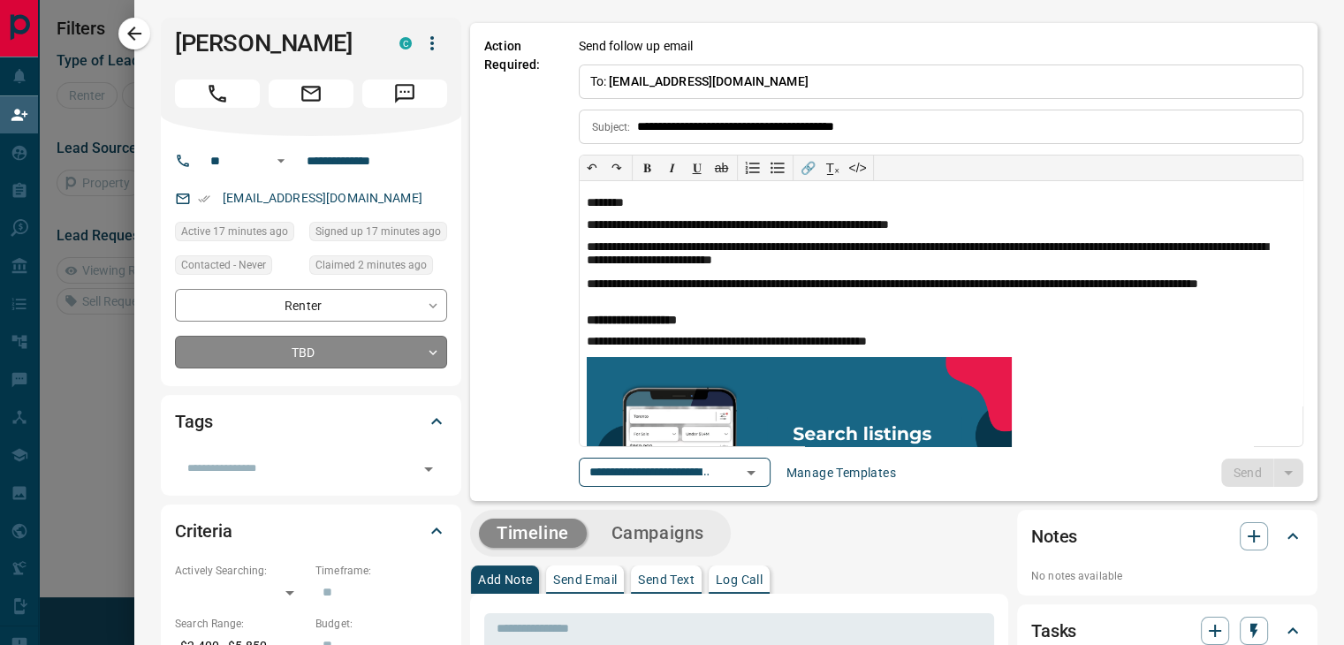
click at [312, 350] on body "**********" at bounding box center [672, 275] width 1344 height 551
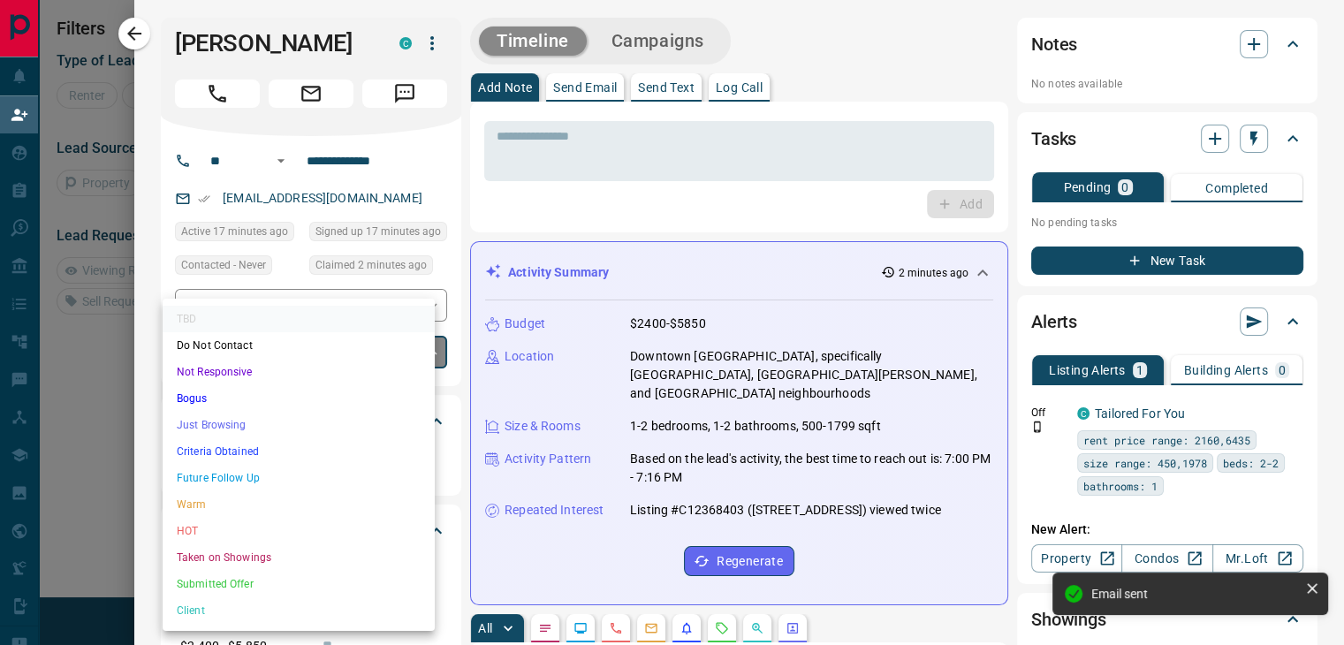
click at [285, 474] on li "Future Follow Up" at bounding box center [299, 478] width 272 height 27
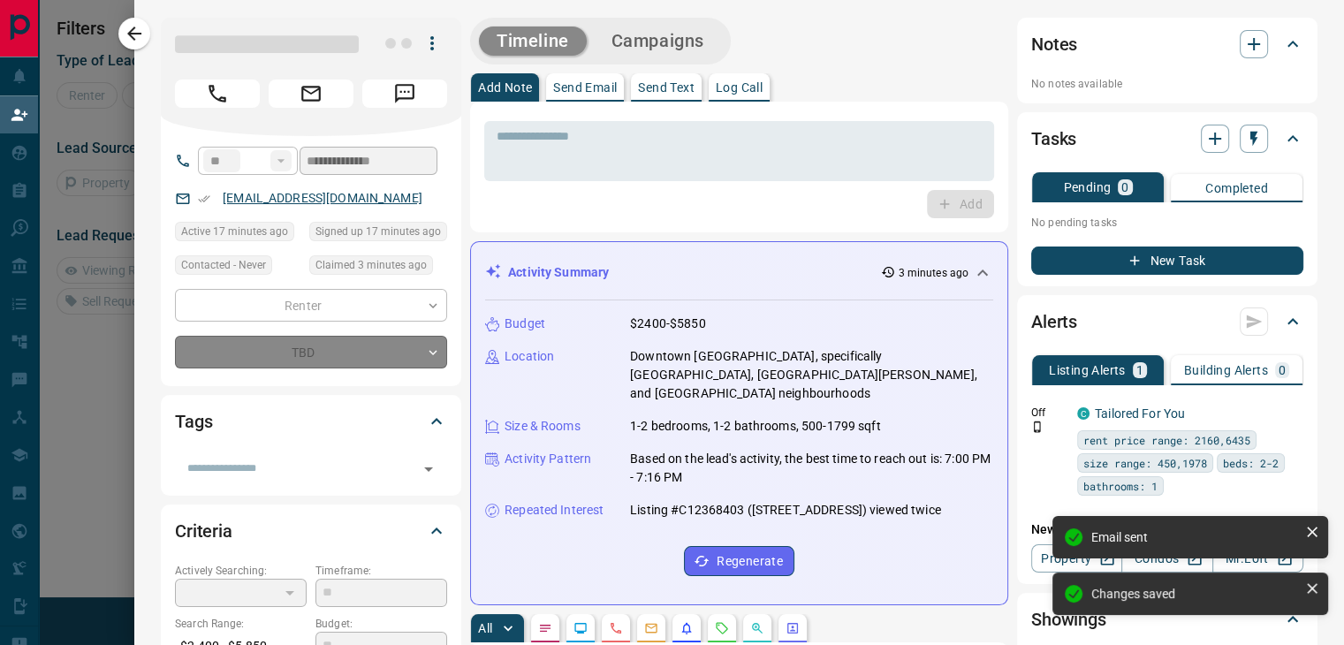
type input "*"
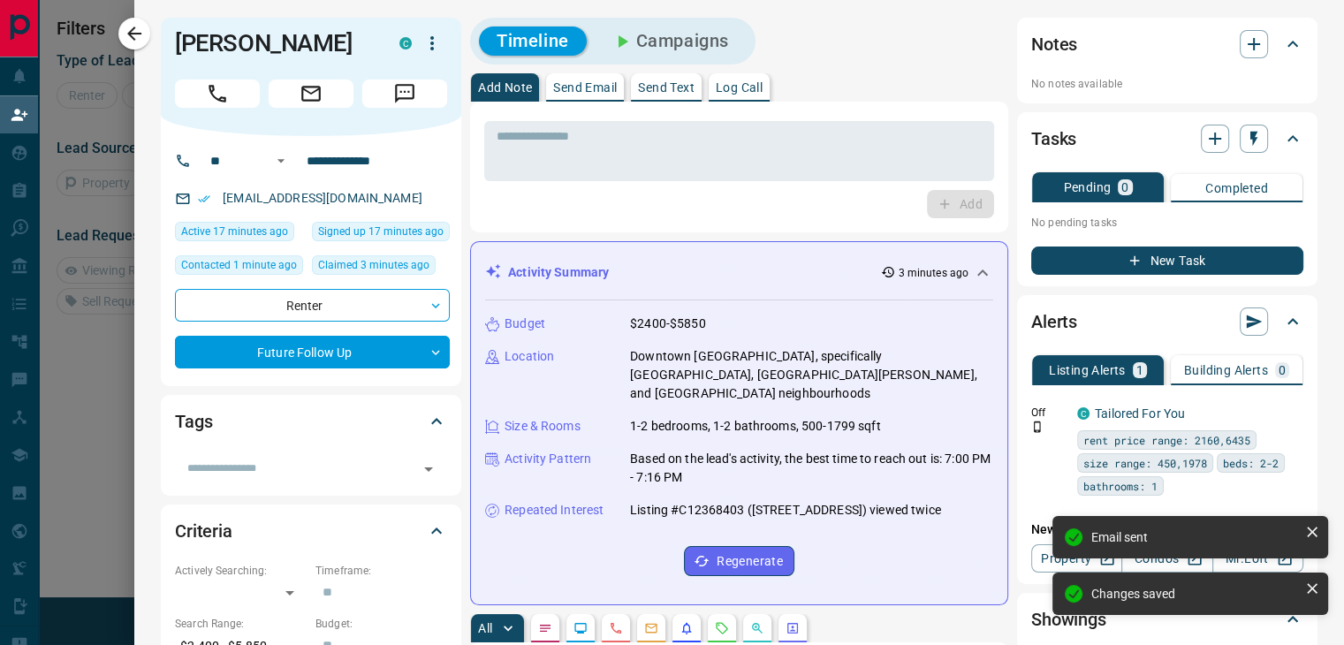
drag, startPoint x: 137, startPoint y: 35, endPoint x: 717, endPoint y: 300, distance: 637.4
click at [137, 35] on icon "button" at bounding box center [134, 33] width 21 height 21
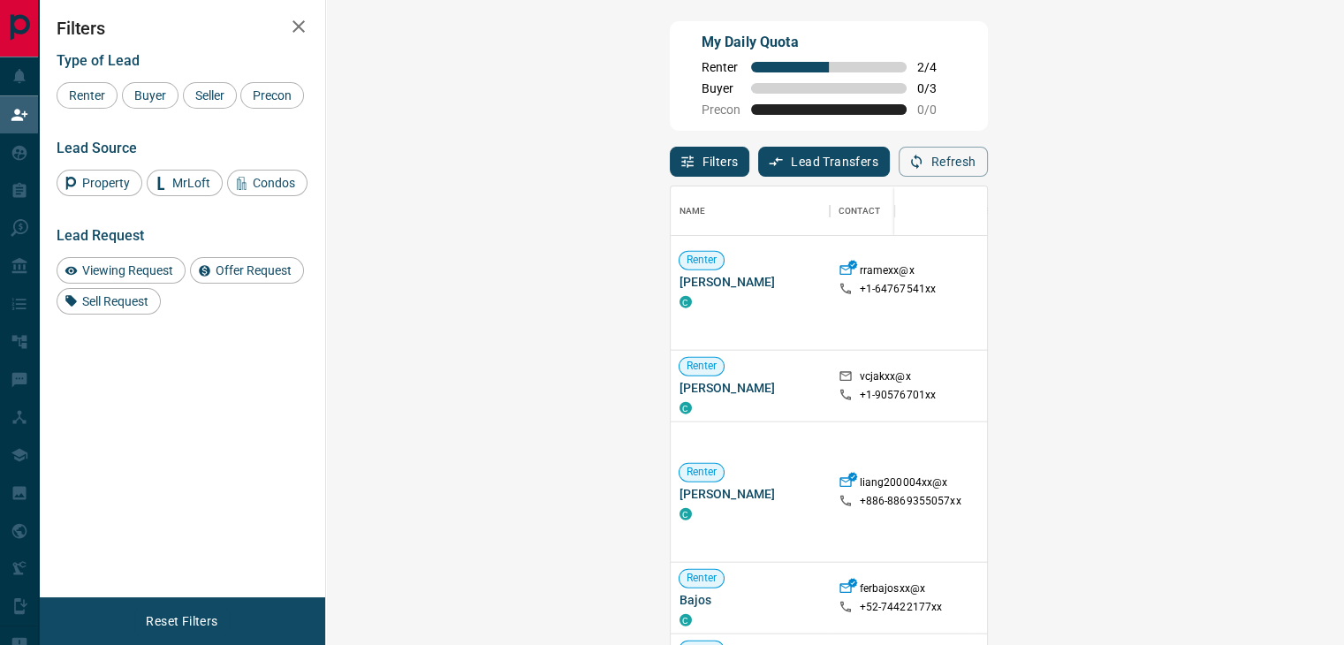
scroll to position [442, 0]
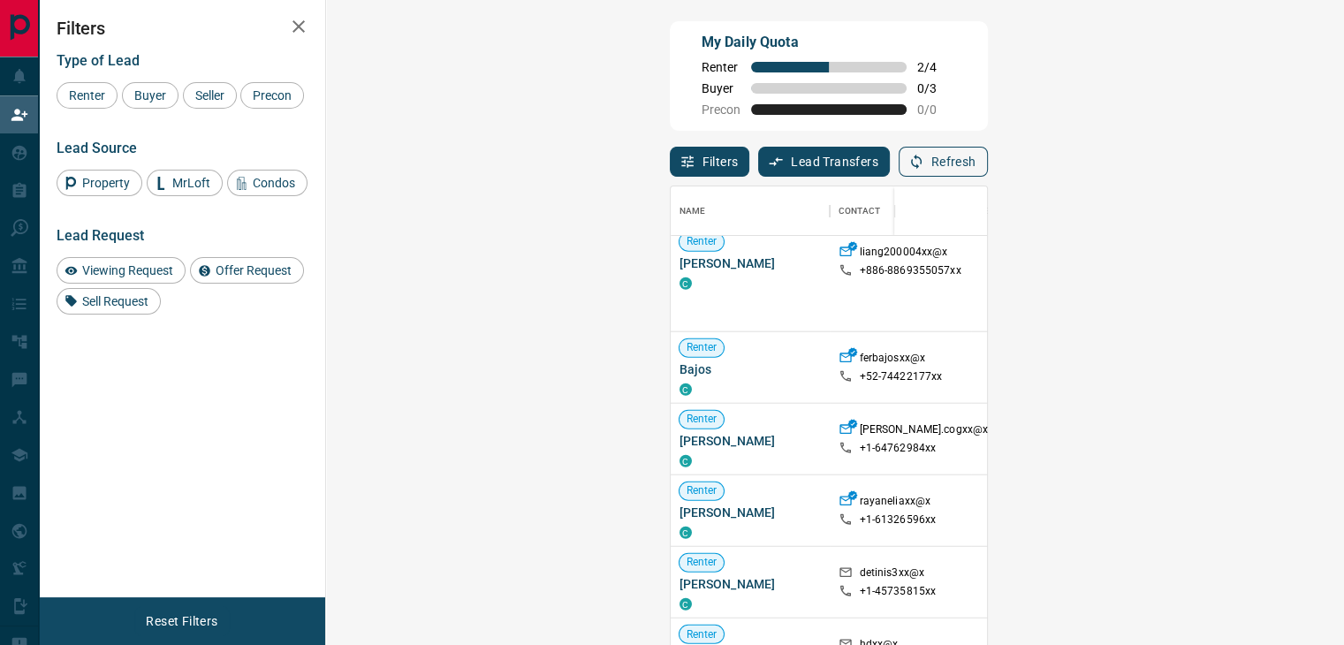
click at [988, 170] on button "Refresh" at bounding box center [943, 162] width 89 height 30
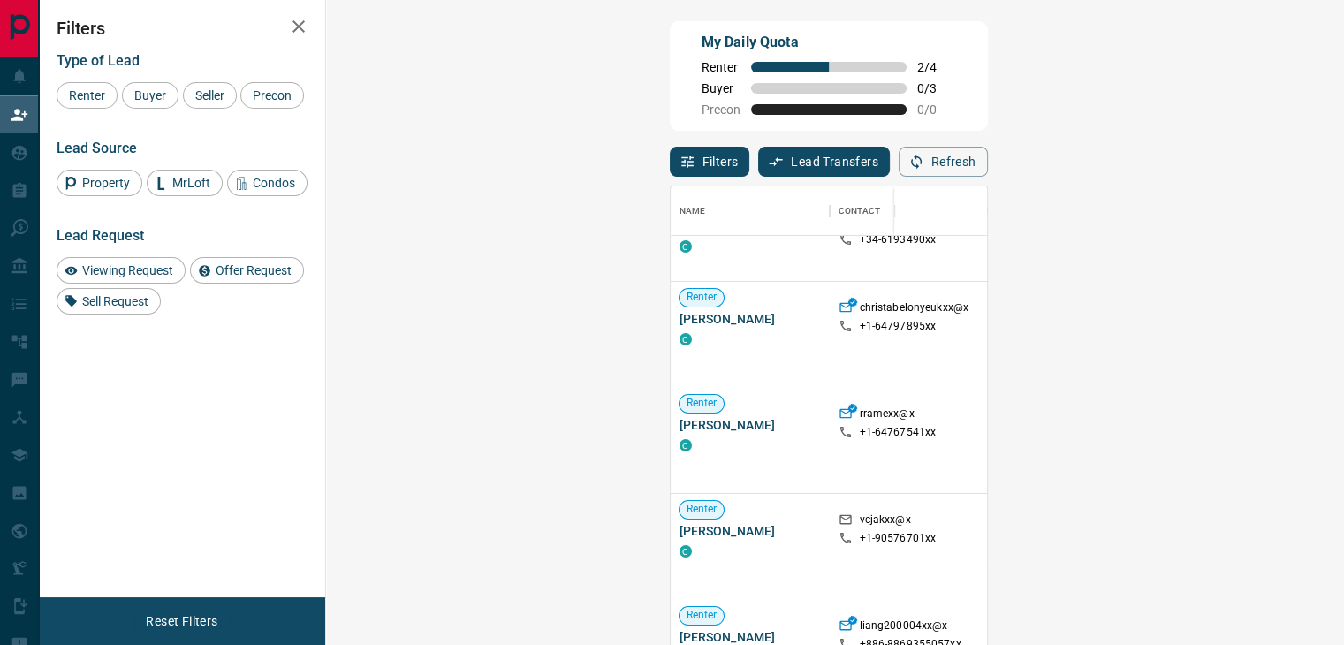
scroll to position [353, 0]
